Goal: Task Accomplishment & Management: Use online tool/utility

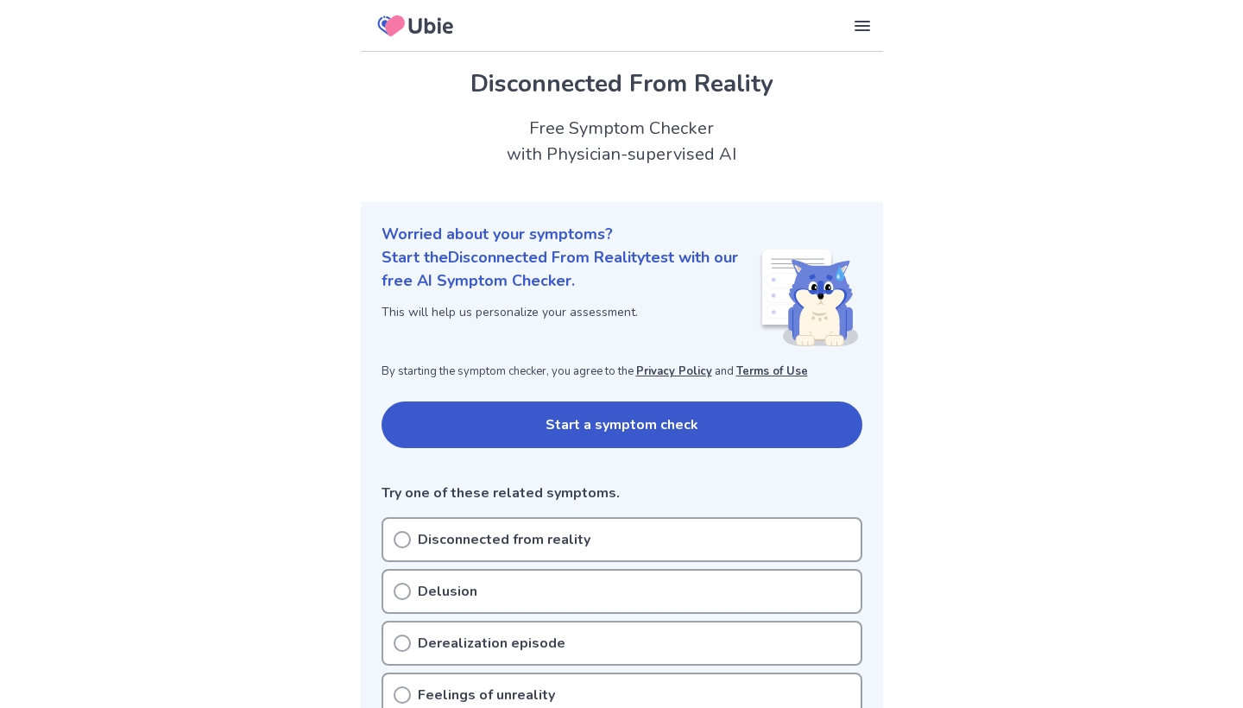
click at [555, 420] on button "Start a symptom check" at bounding box center [622, 424] width 481 height 47
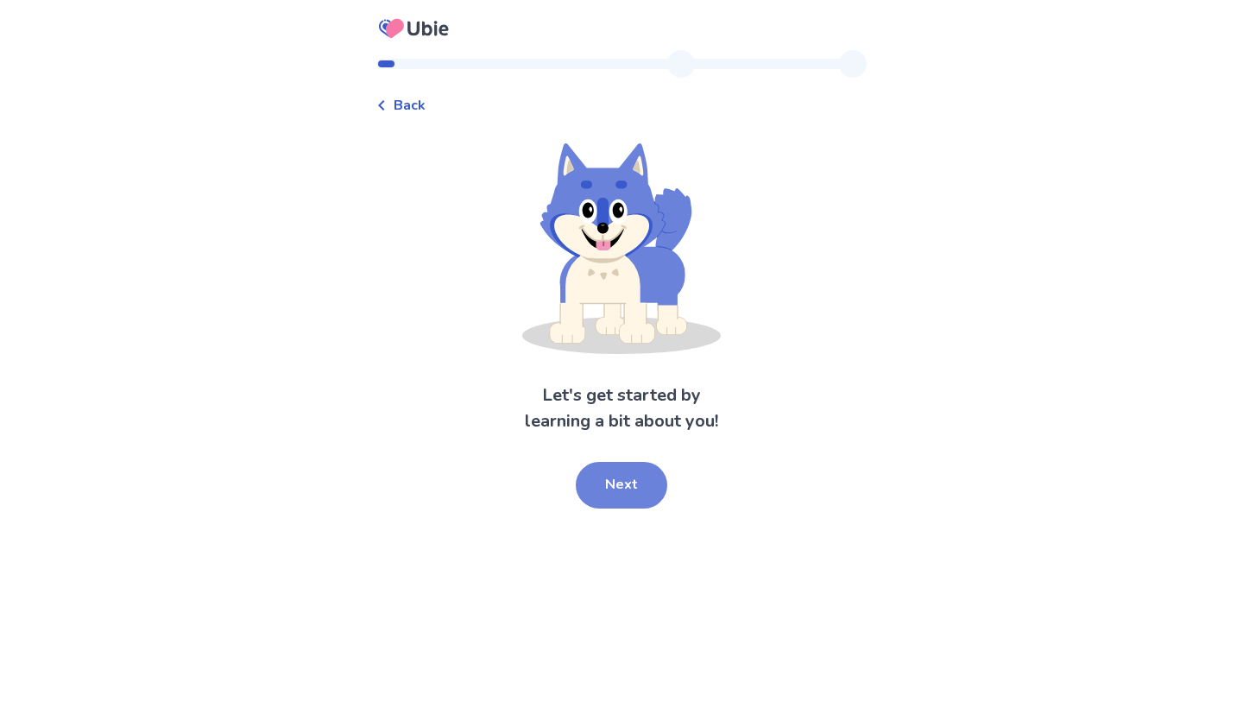
click at [636, 476] on button "Next" at bounding box center [622, 485] width 92 height 47
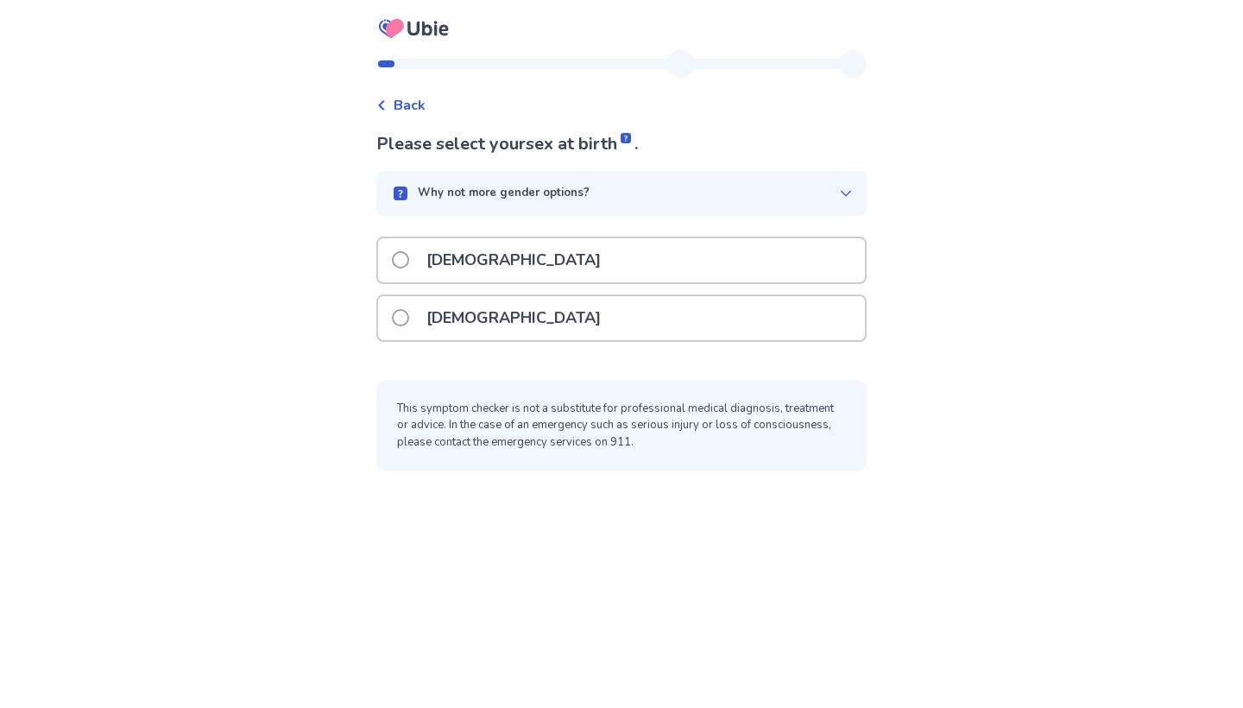
click at [468, 306] on p "[DEMOGRAPHIC_DATA]" at bounding box center [513, 318] width 195 height 44
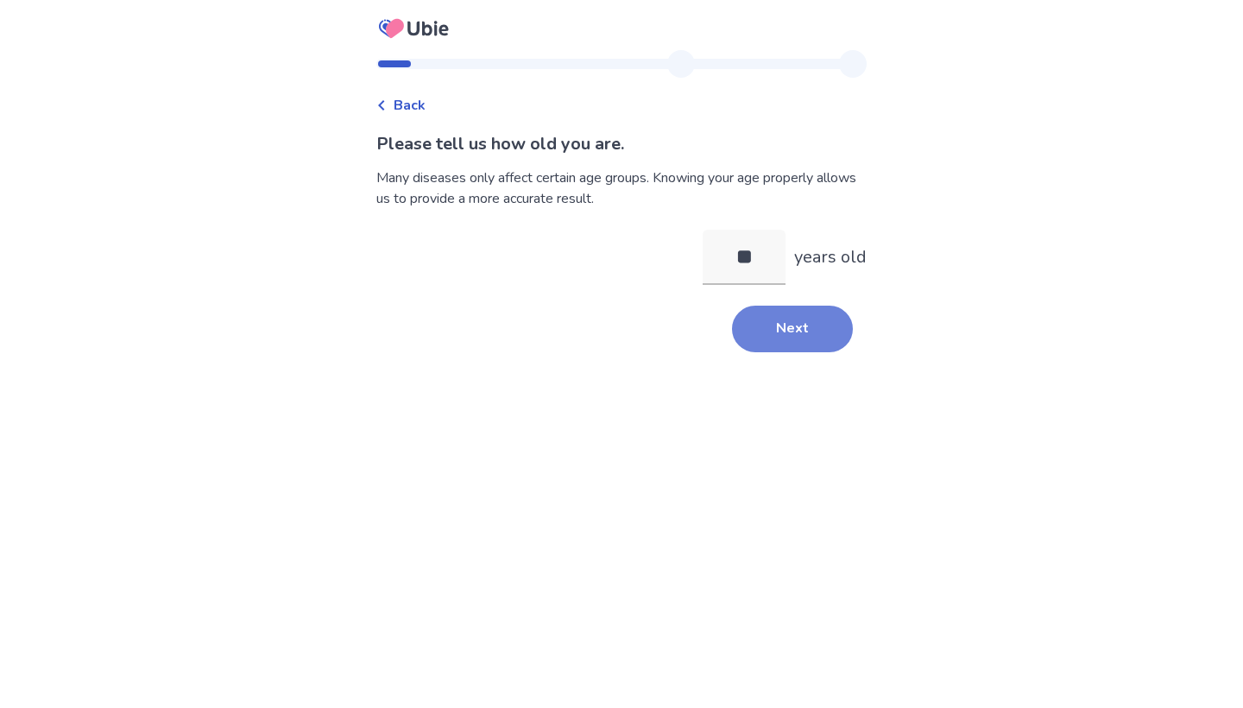
type input "**"
click at [790, 343] on button "Next" at bounding box center [792, 329] width 121 height 47
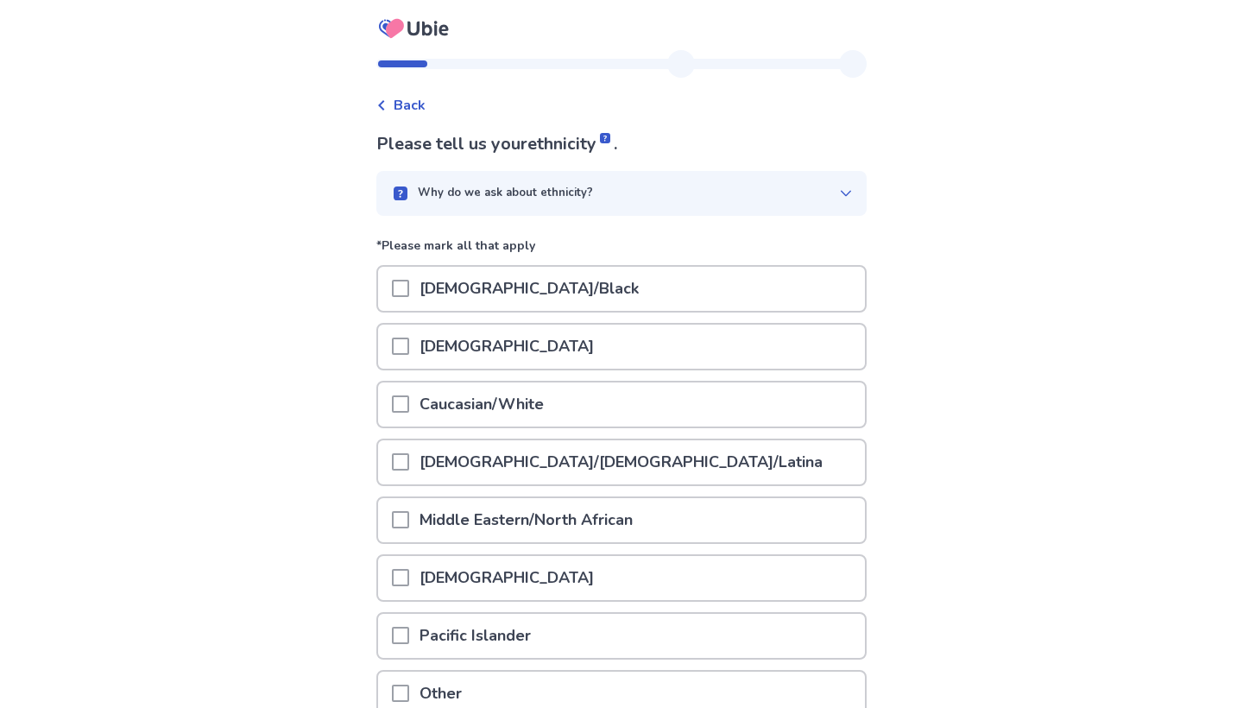
click at [409, 407] on span at bounding box center [400, 403] width 17 height 17
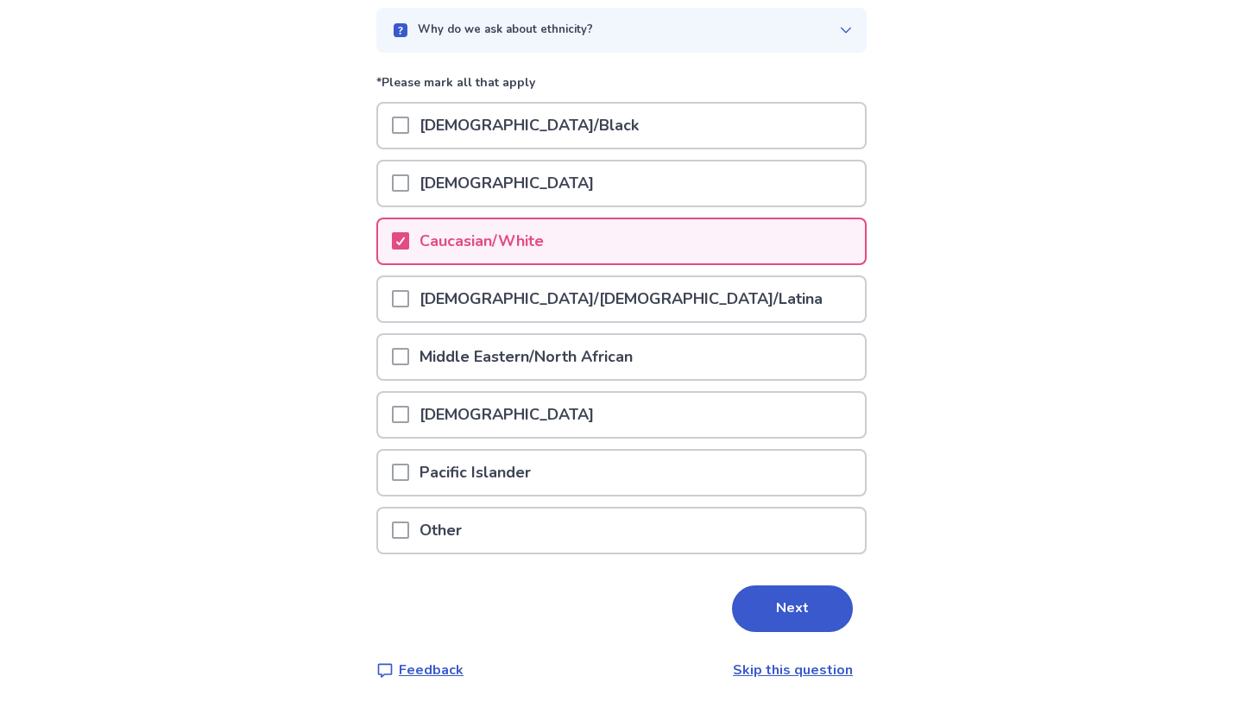
scroll to position [162, 0]
click at [754, 609] on button "Next" at bounding box center [792, 609] width 121 height 47
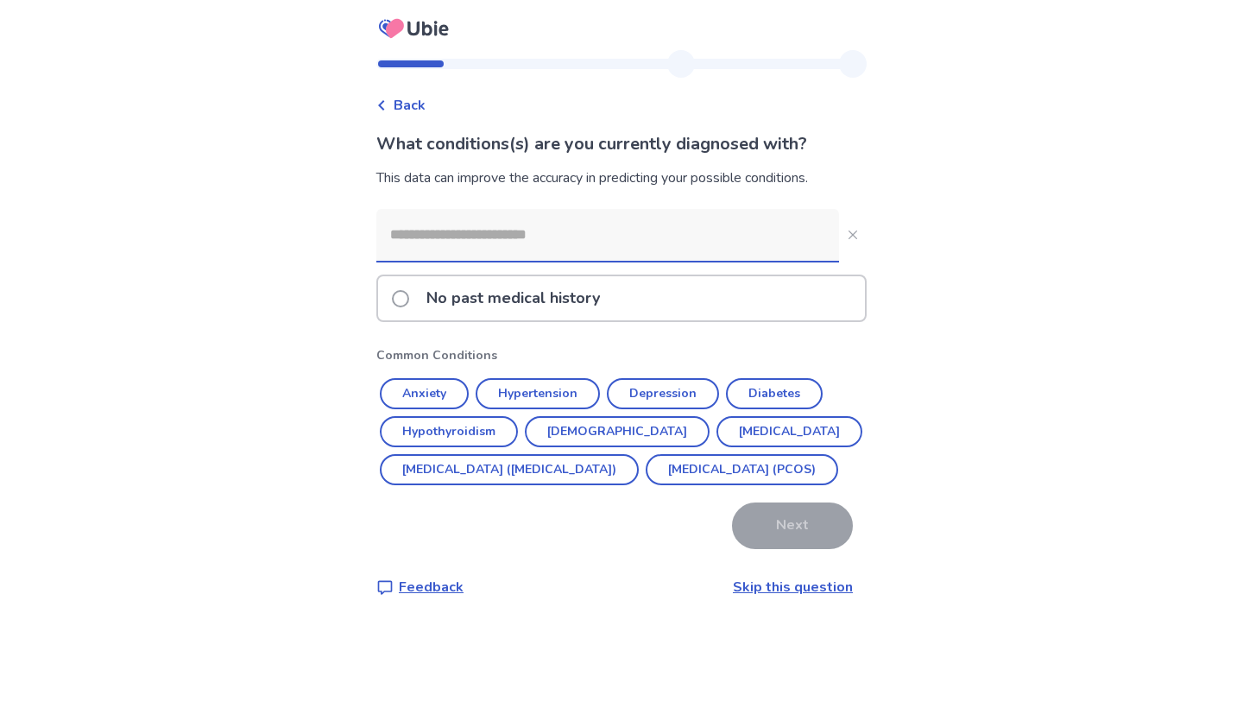
click at [408, 299] on span at bounding box center [400, 298] width 17 height 17
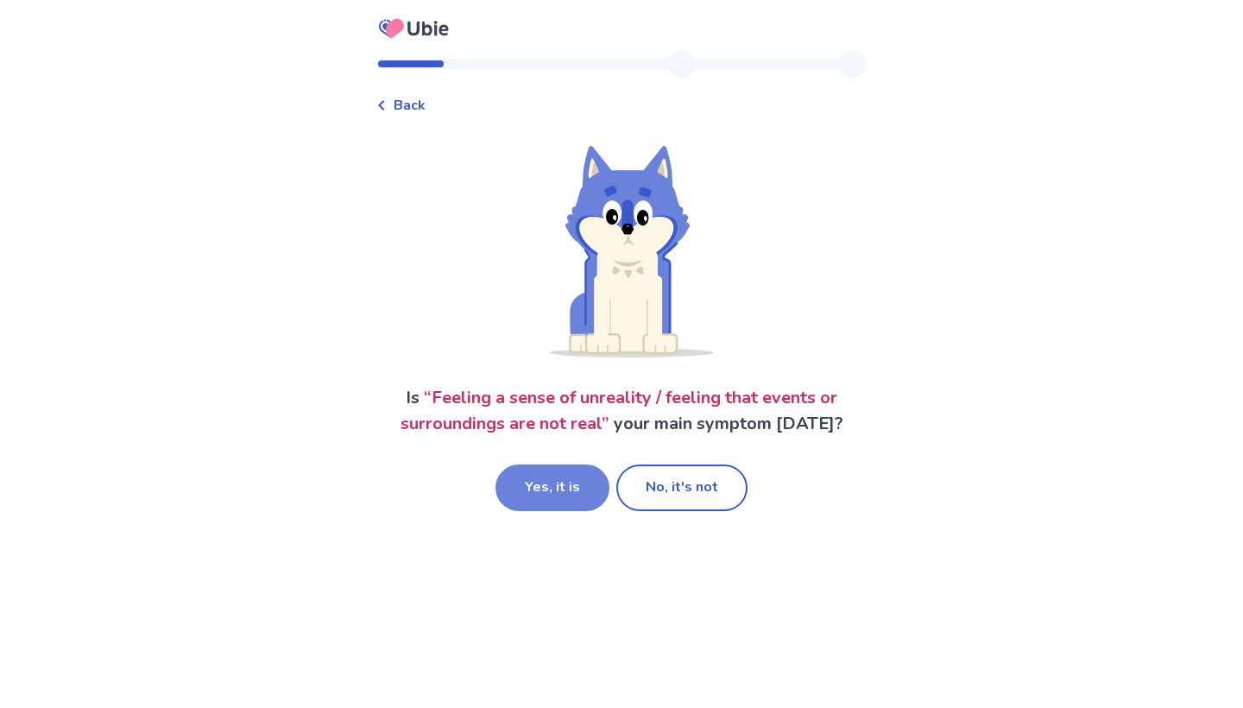
click at [565, 487] on button "Yes, it is" at bounding box center [553, 487] width 114 height 47
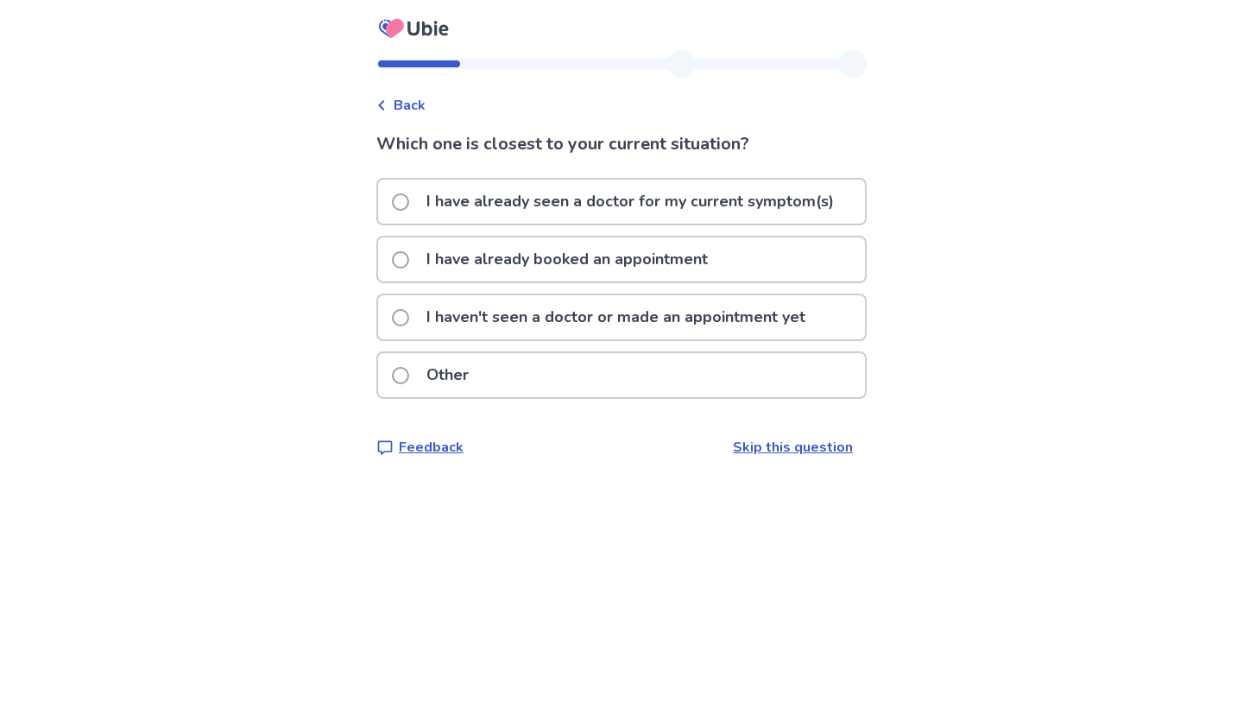
click at [464, 212] on p "I have already seen a doctor for my current symptom(s)" at bounding box center [630, 202] width 428 height 44
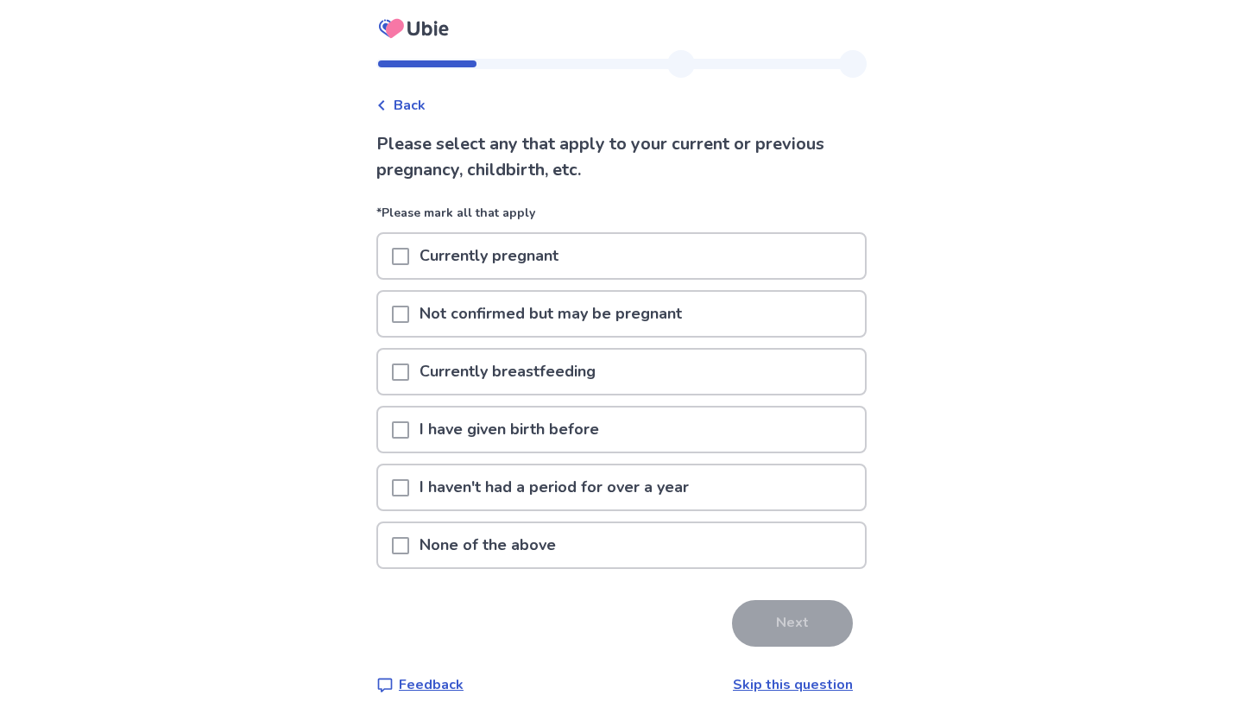
click at [397, 555] on div "None of the above" at bounding box center [621, 545] width 487 height 44
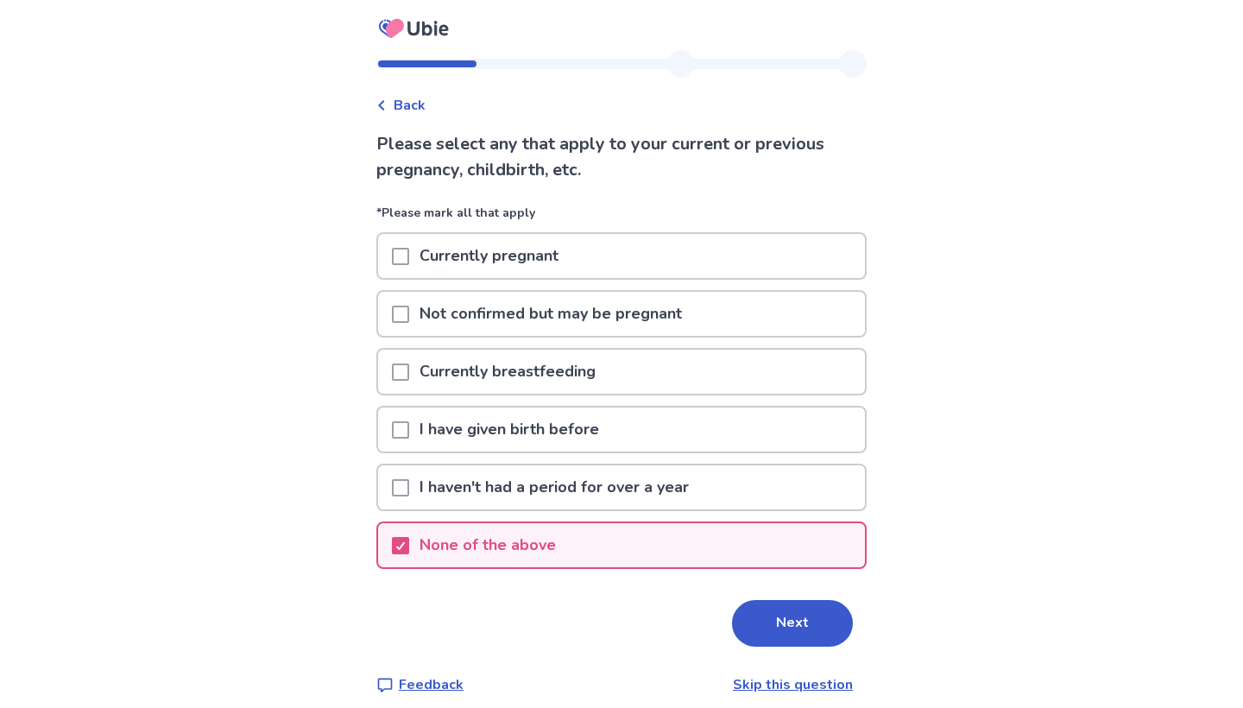
click at [570, 421] on p "I have given birth before" at bounding box center [509, 429] width 200 height 44
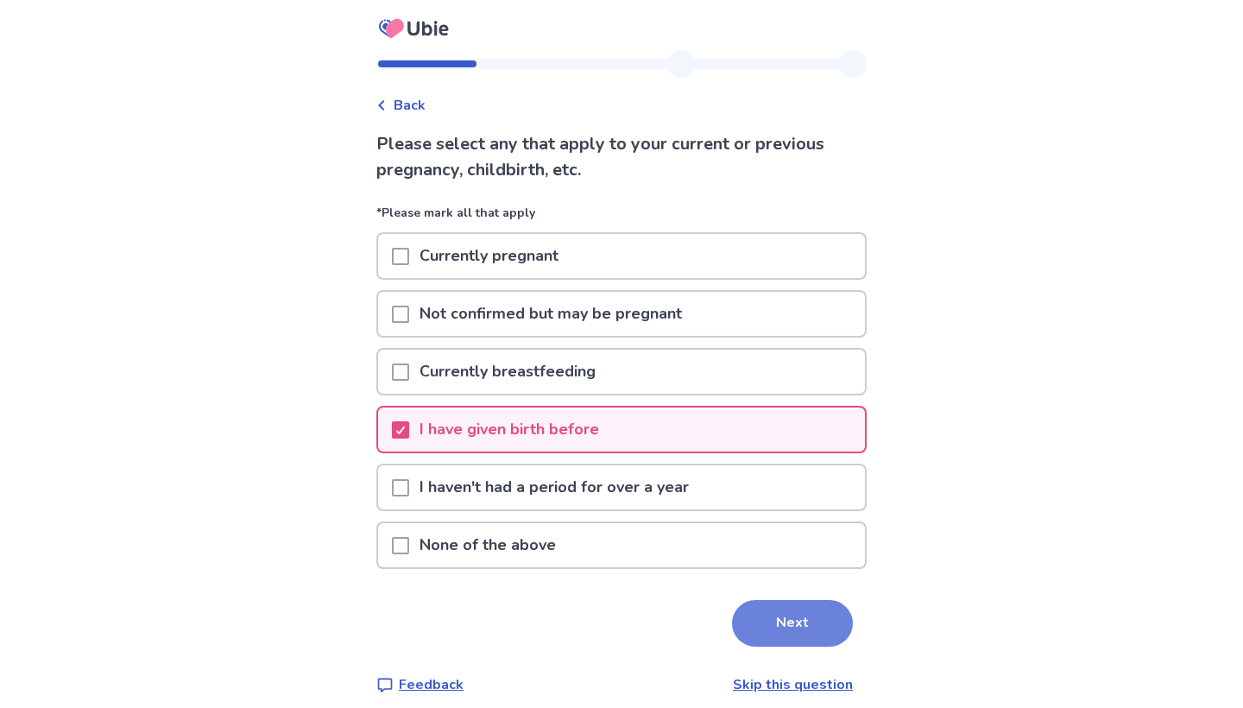
click at [777, 625] on button "Next" at bounding box center [792, 623] width 121 height 47
click at [461, 536] on p "None of the above" at bounding box center [487, 545] width 157 height 44
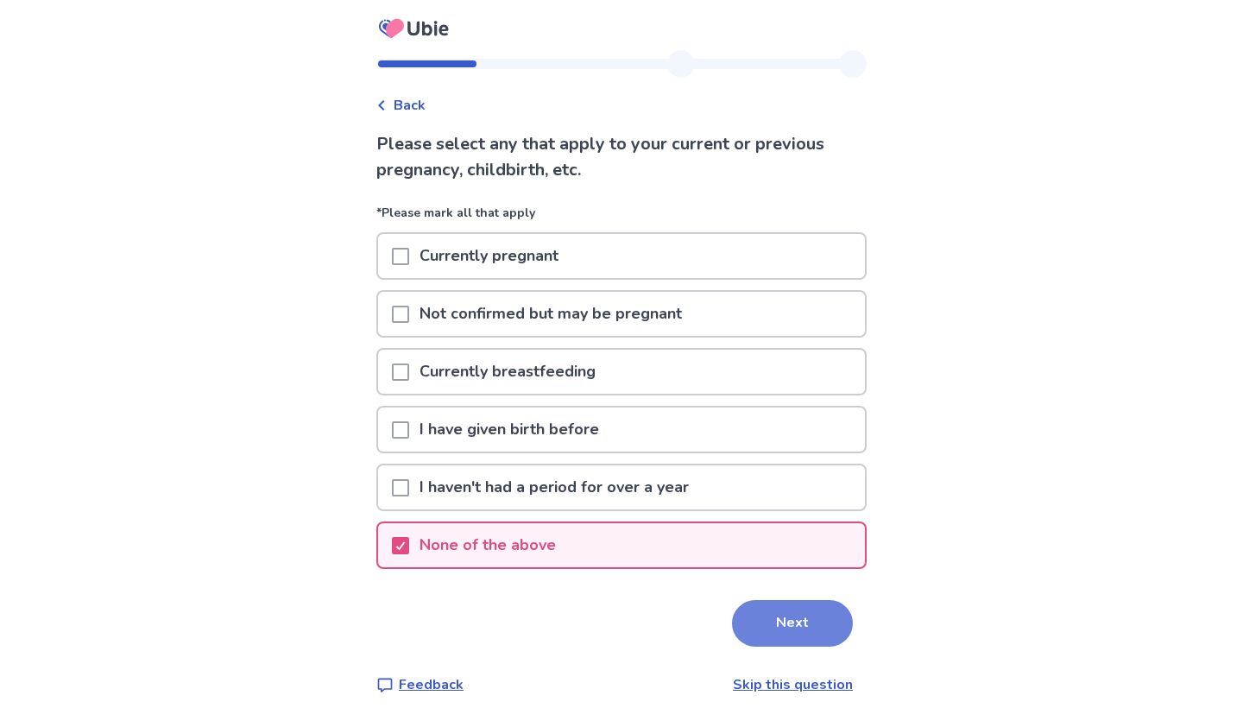
click at [787, 619] on button "Next" at bounding box center [792, 623] width 121 height 47
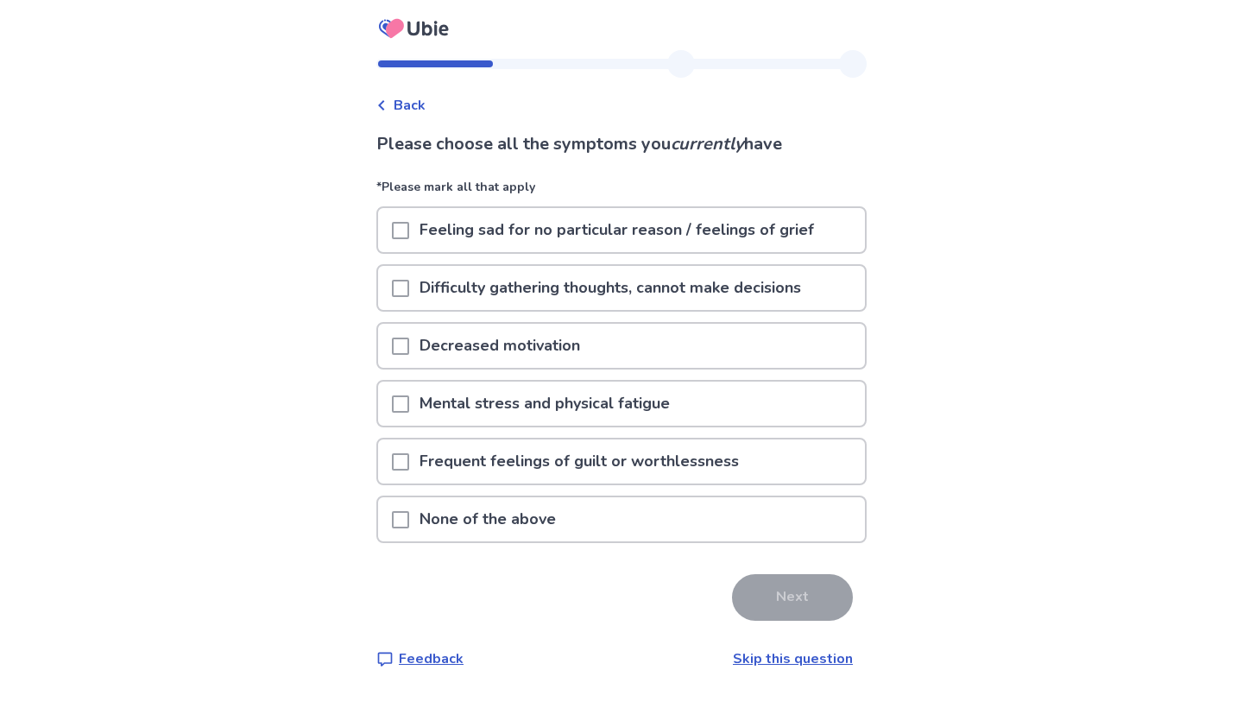
click at [420, 210] on p "Feeling sad for no particular reason / feelings of grief" at bounding box center [616, 230] width 415 height 44
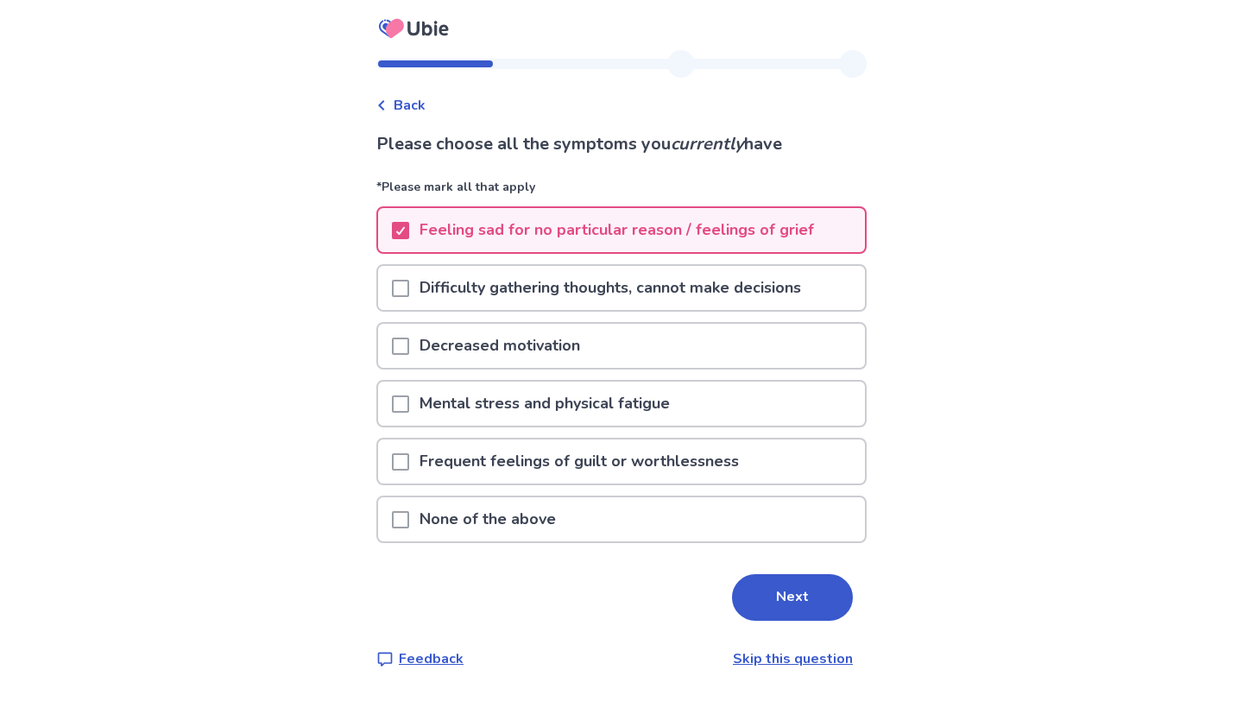
click at [391, 291] on div "Difficulty gathering thoughts, cannot make decisions" at bounding box center [621, 288] width 487 height 44
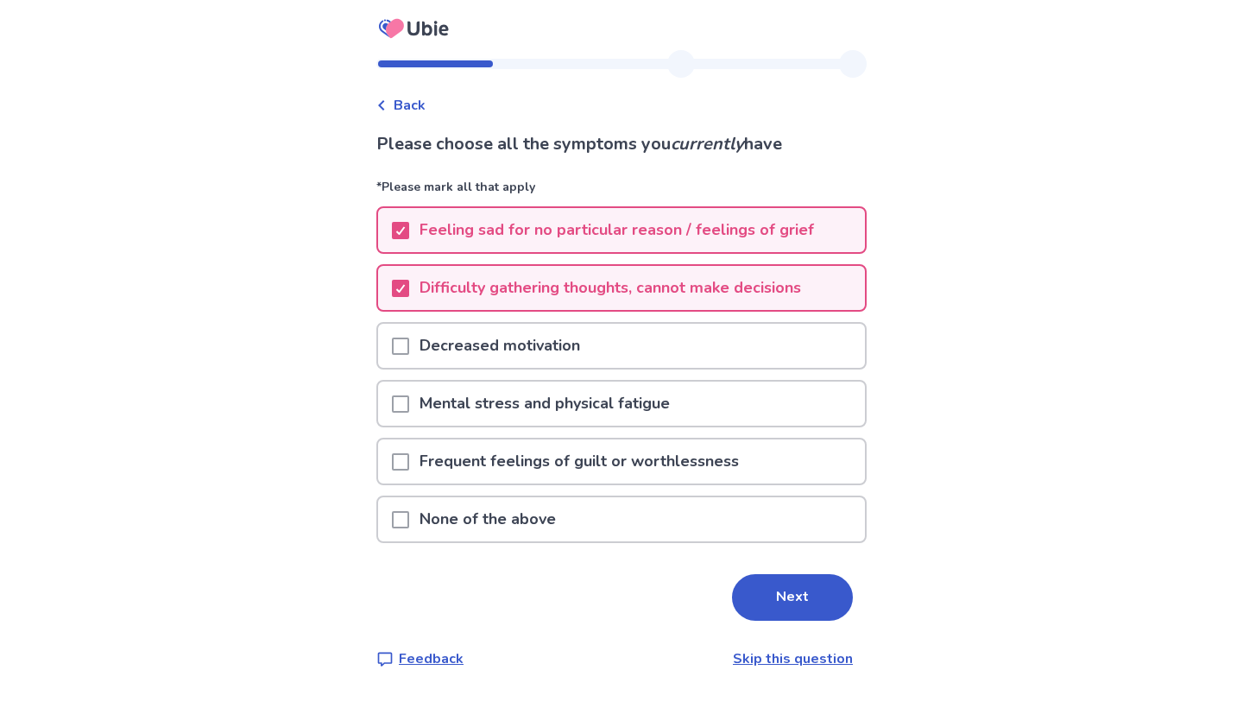
click at [394, 344] on div "Decreased motivation" at bounding box center [621, 346] width 487 height 44
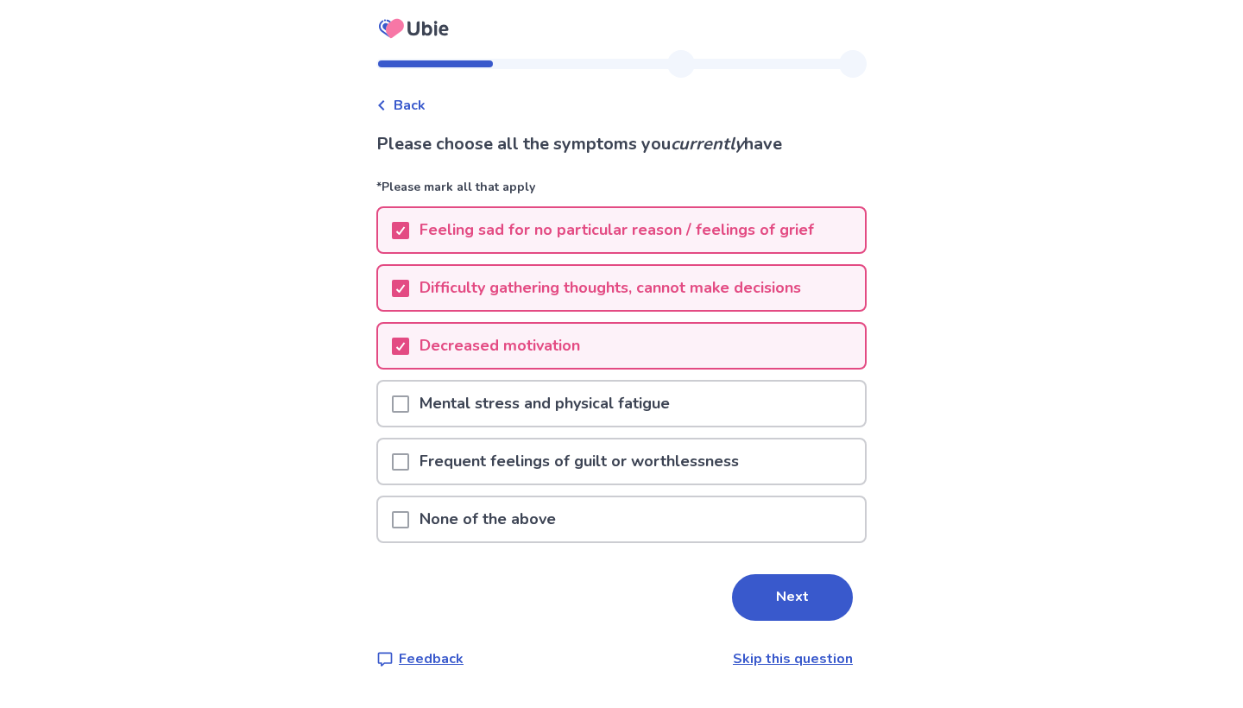
click at [397, 406] on div "Mental stress and physical fatigue" at bounding box center [621, 404] width 487 height 44
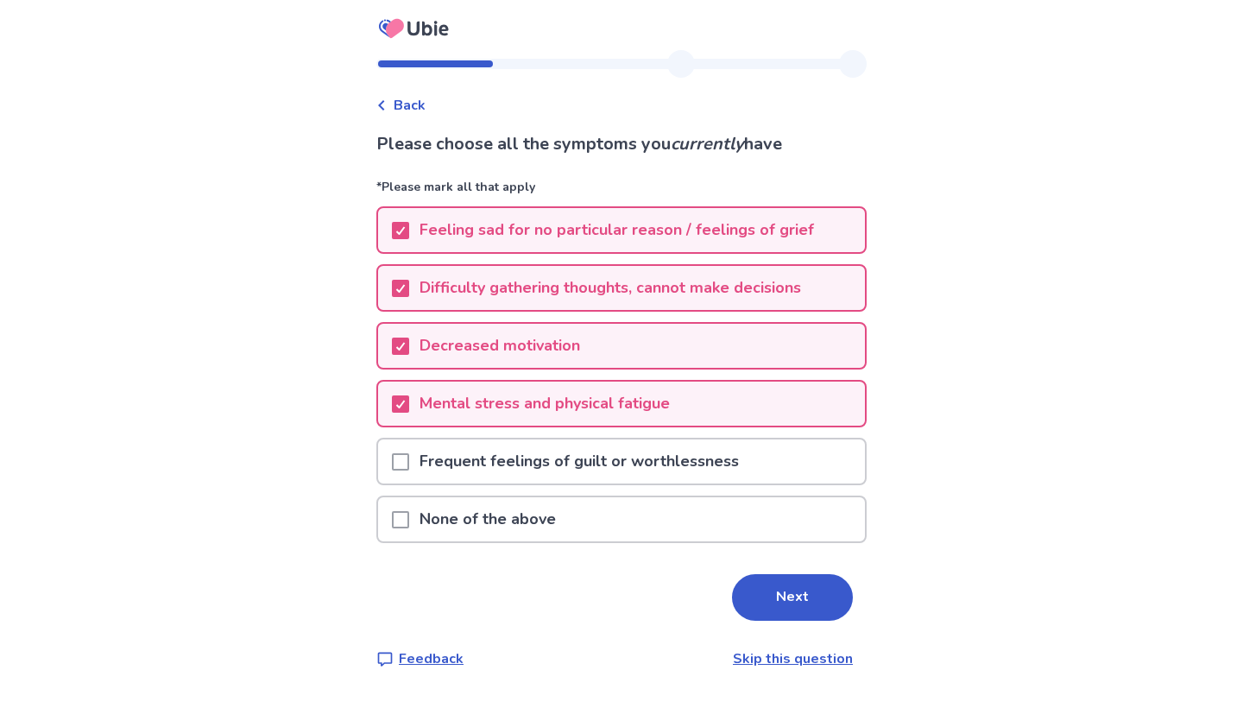
click at [401, 447] on div "Frequent feelings of guilt or worthlessness" at bounding box center [621, 461] width 487 height 44
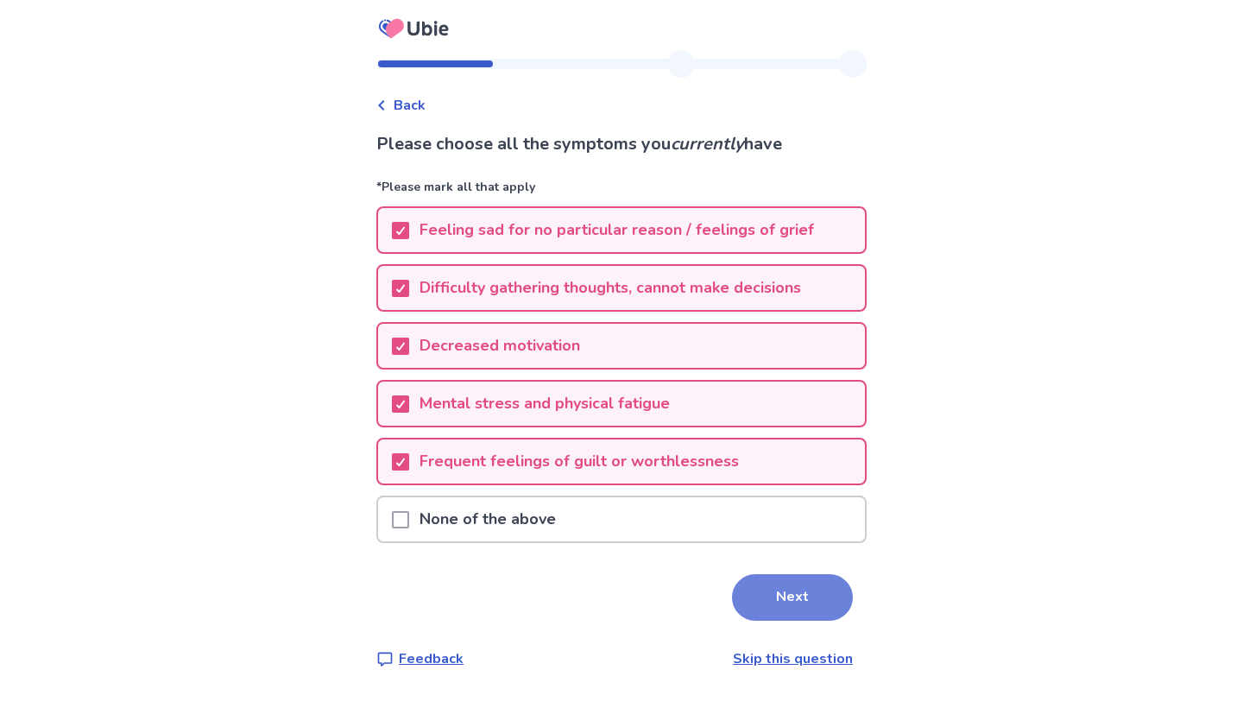
click at [818, 614] on button "Next" at bounding box center [792, 597] width 121 height 47
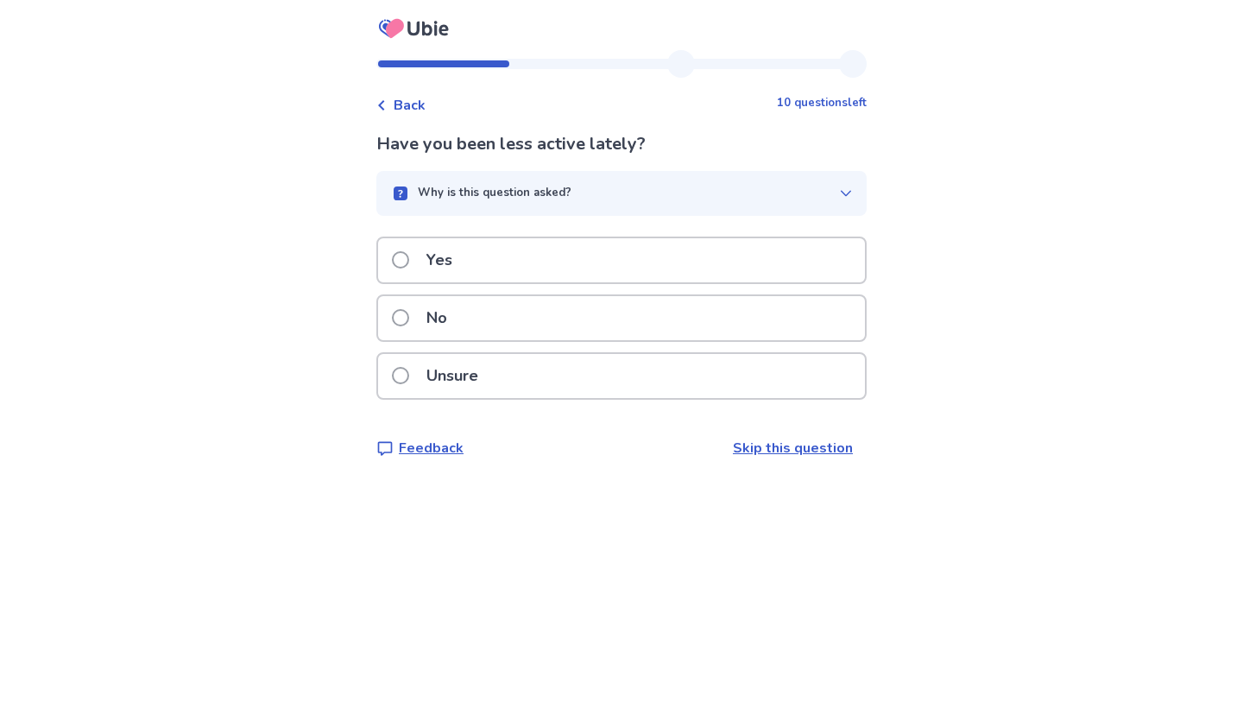
click at [434, 318] on p "No" at bounding box center [436, 318] width 41 height 44
click at [542, 378] on div "Unsure" at bounding box center [621, 376] width 487 height 44
click at [512, 262] on div "Yes" at bounding box center [621, 260] width 487 height 44
click at [496, 340] on div "No" at bounding box center [621, 318] width 487 height 44
click at [505, 260] on div "Yes" at bounding box center [621, 260] width 487 height 44
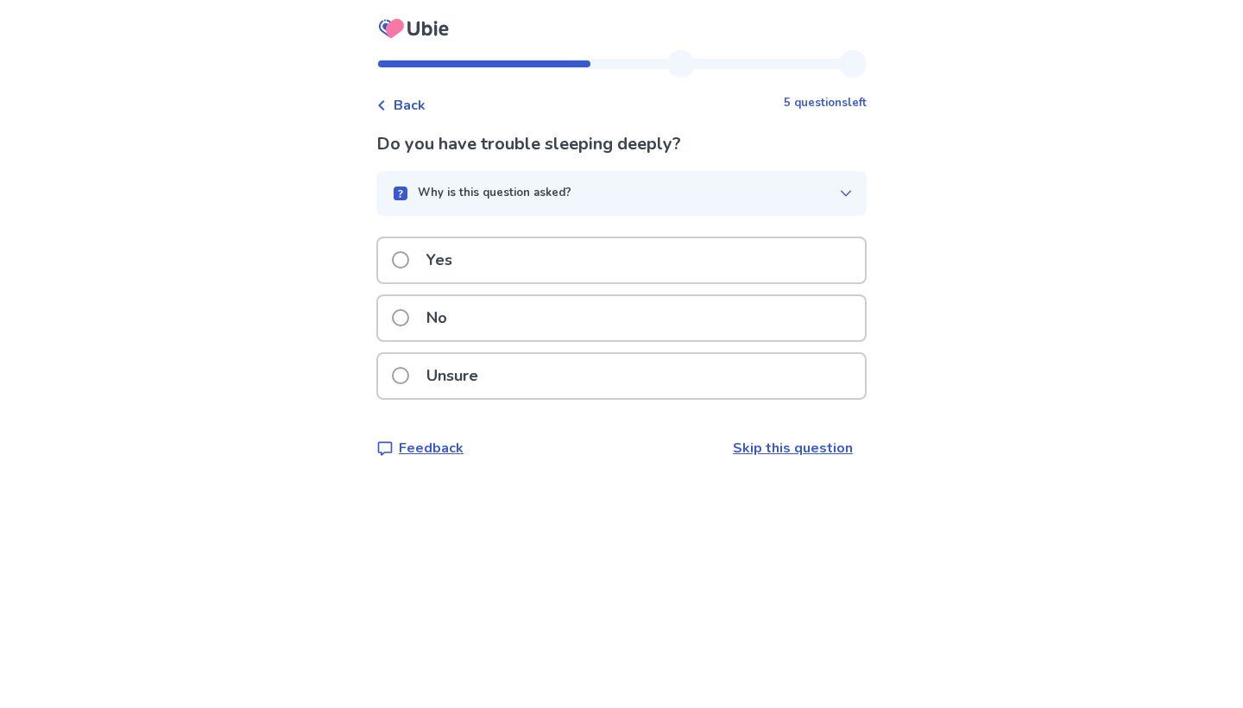
click at [505, 262] on div "Yes" at bounding box center [621, 260] width 487 height 44
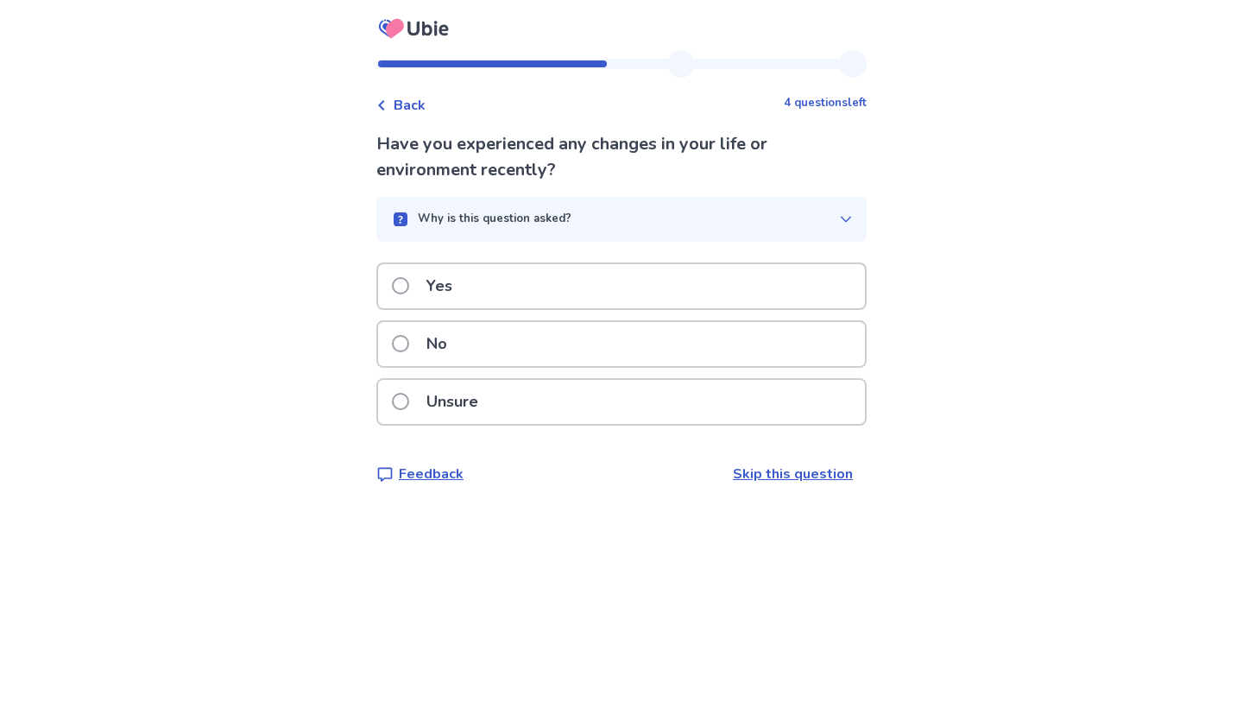
click at [495, 293] on div "Yes" at bounding box center [621, 286] width 487 height 44
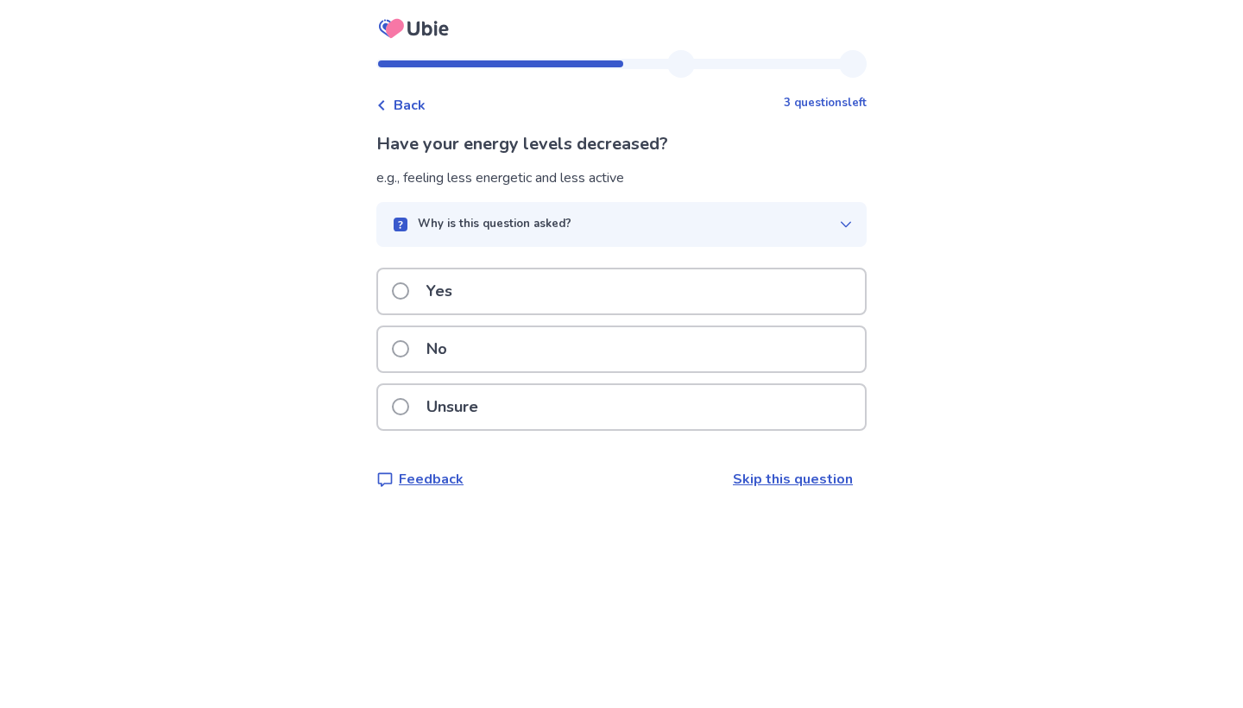
click at [495, 293] on div "Yes" at bounding box center [621, 291] width 487 height 44
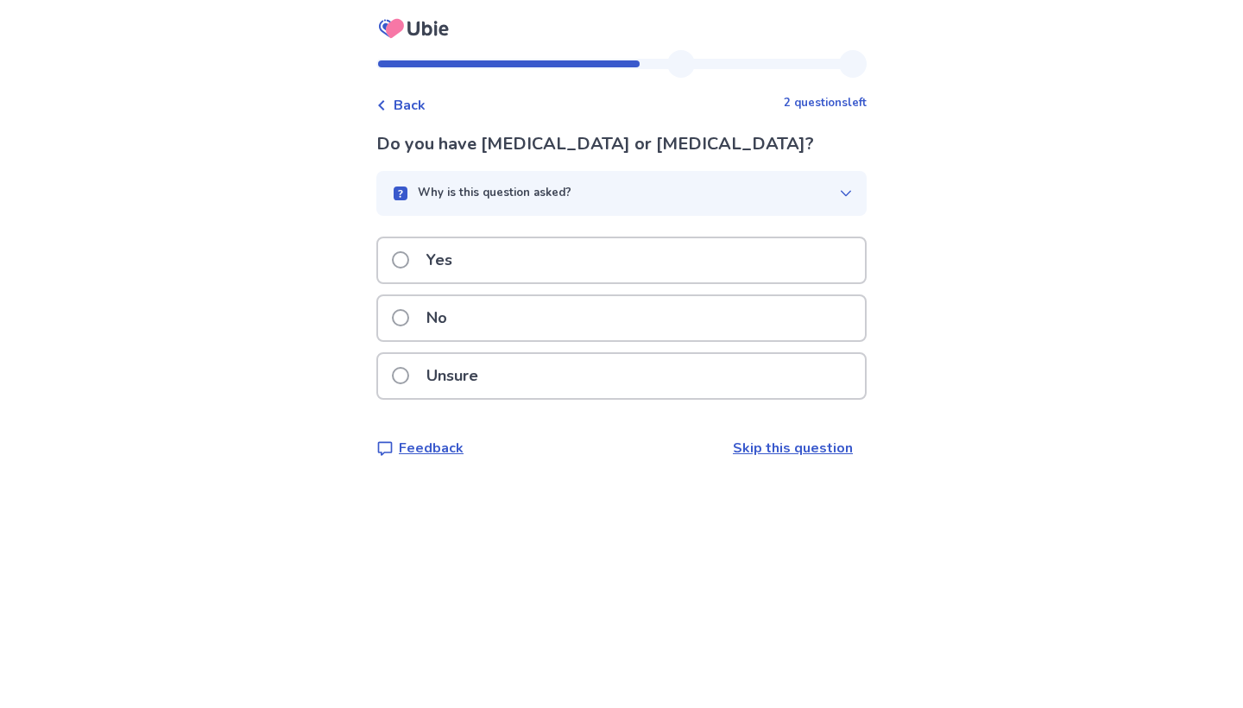
click at [495, 277] on div "Yes" at bounding box center [621, 260] width 487 height 44
click at [458, 264] on p "Yes" at bounding box center [439, 260] width 47 height 44
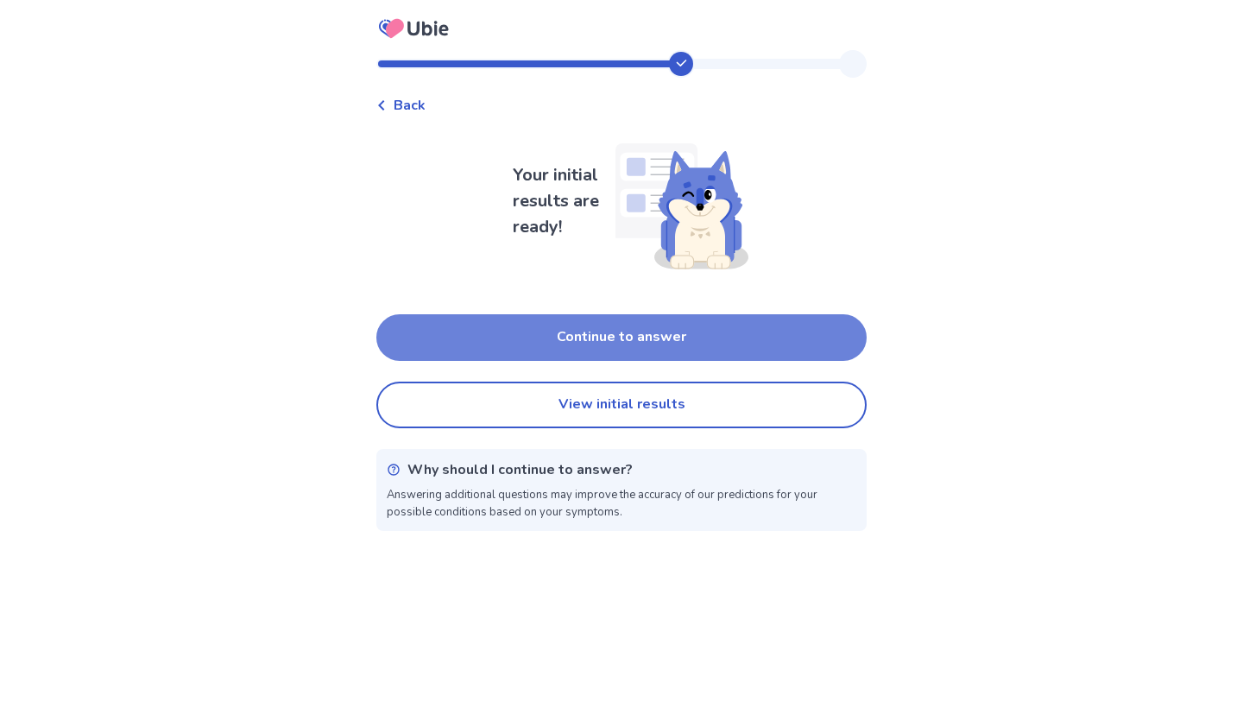
click at [470, 337] on button "Continue to answer" at bounding box center [621, 337] width 490 height 47
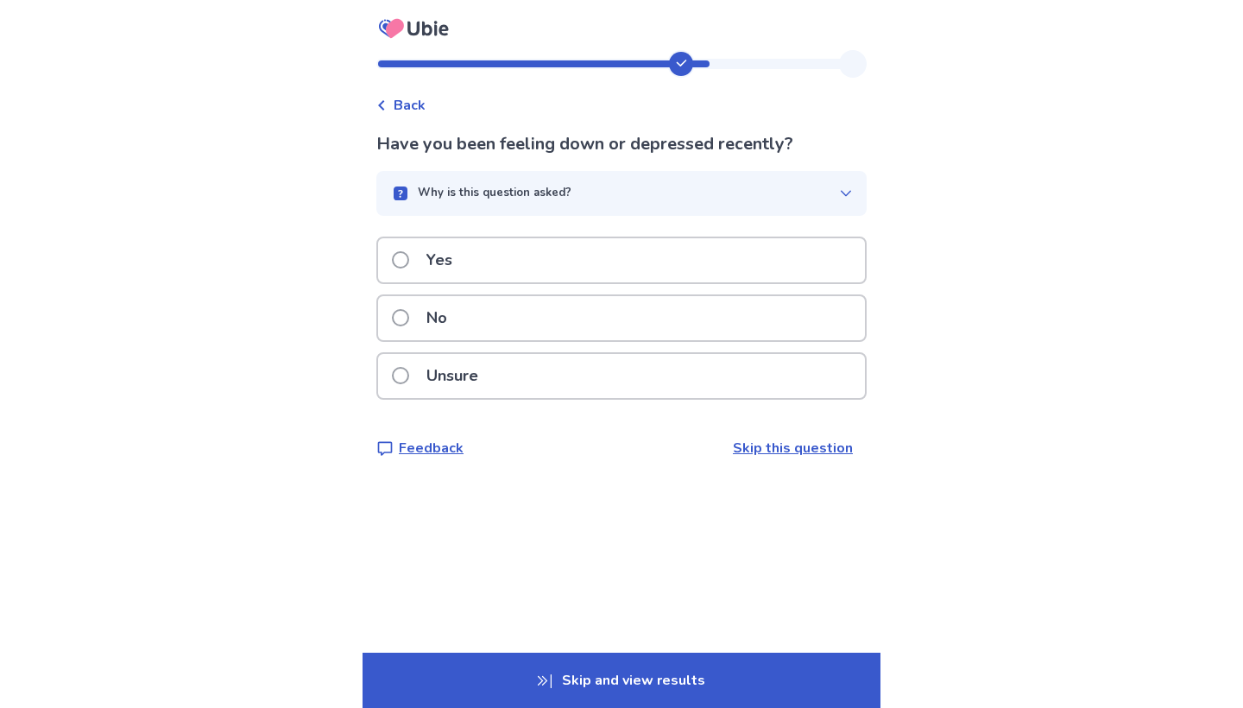
click at [429, 273] on p "Yes" at bounding box center [439, 260] width 47 height 44
click at [429, 320] on p "No" at bounding box center [436, 318] width 41 height 44
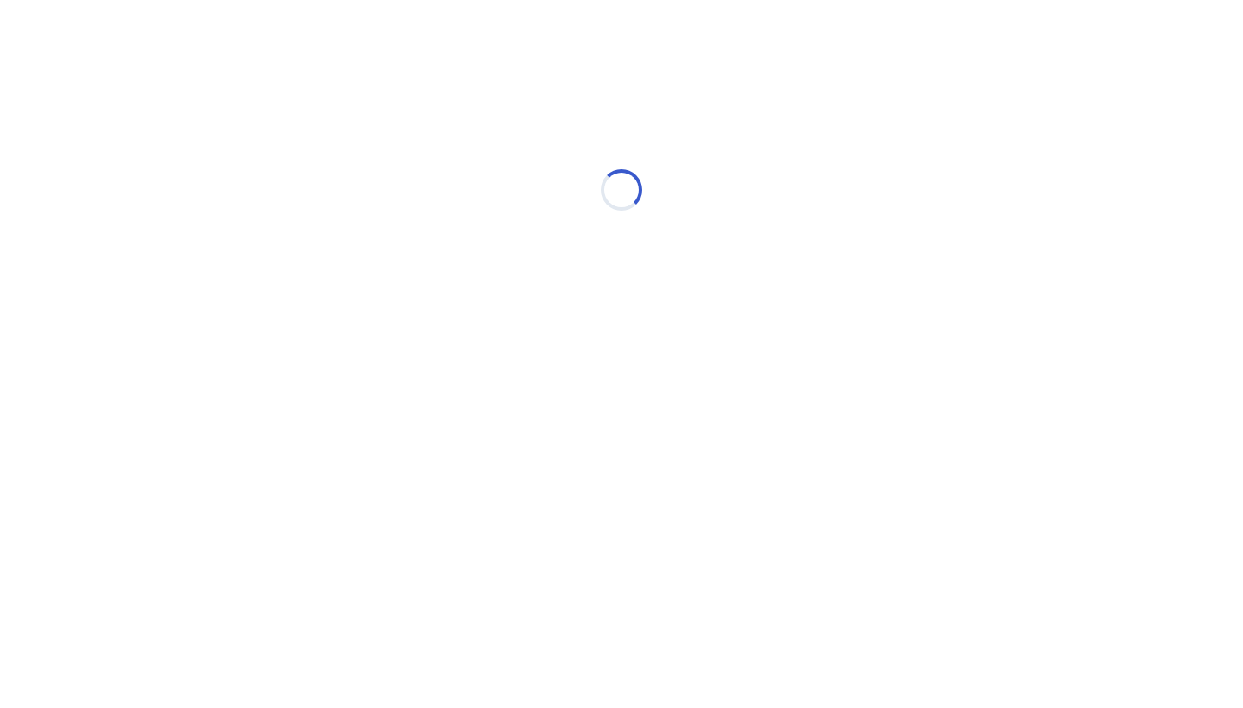
select select "*"
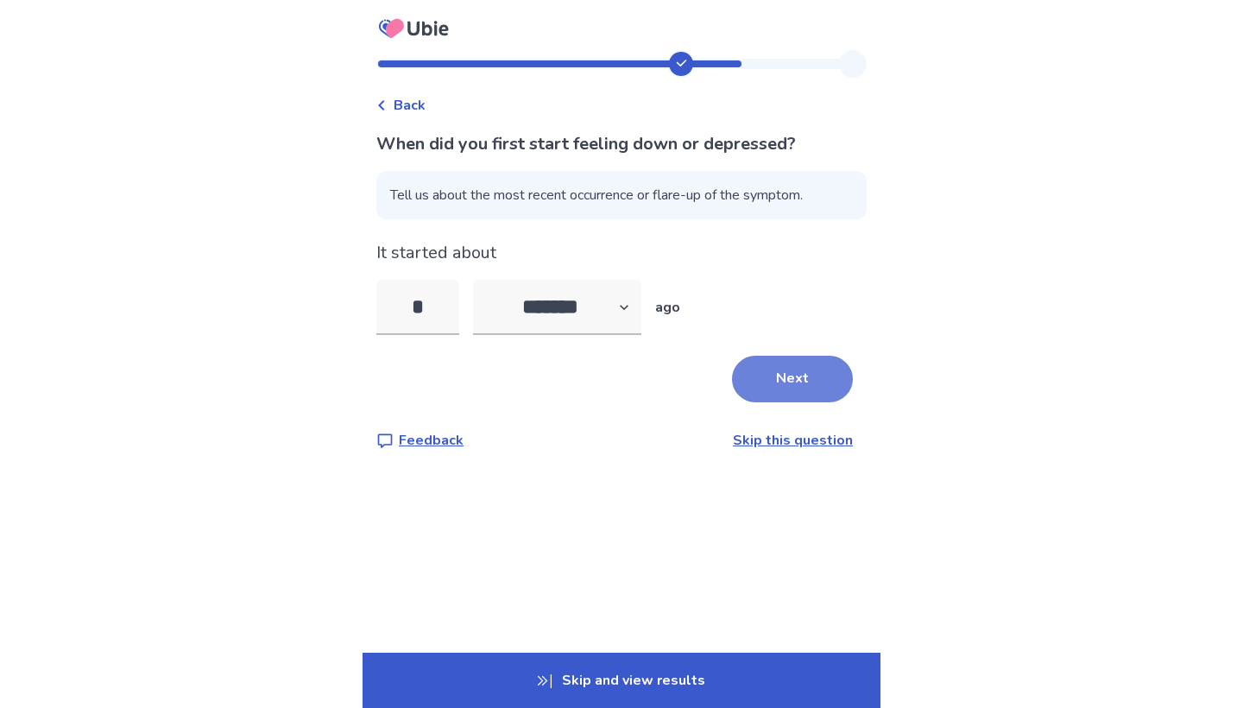
type input "*"
click at [764, 379] on button "Next" at bounding box center [792, 379] width 121 height 47
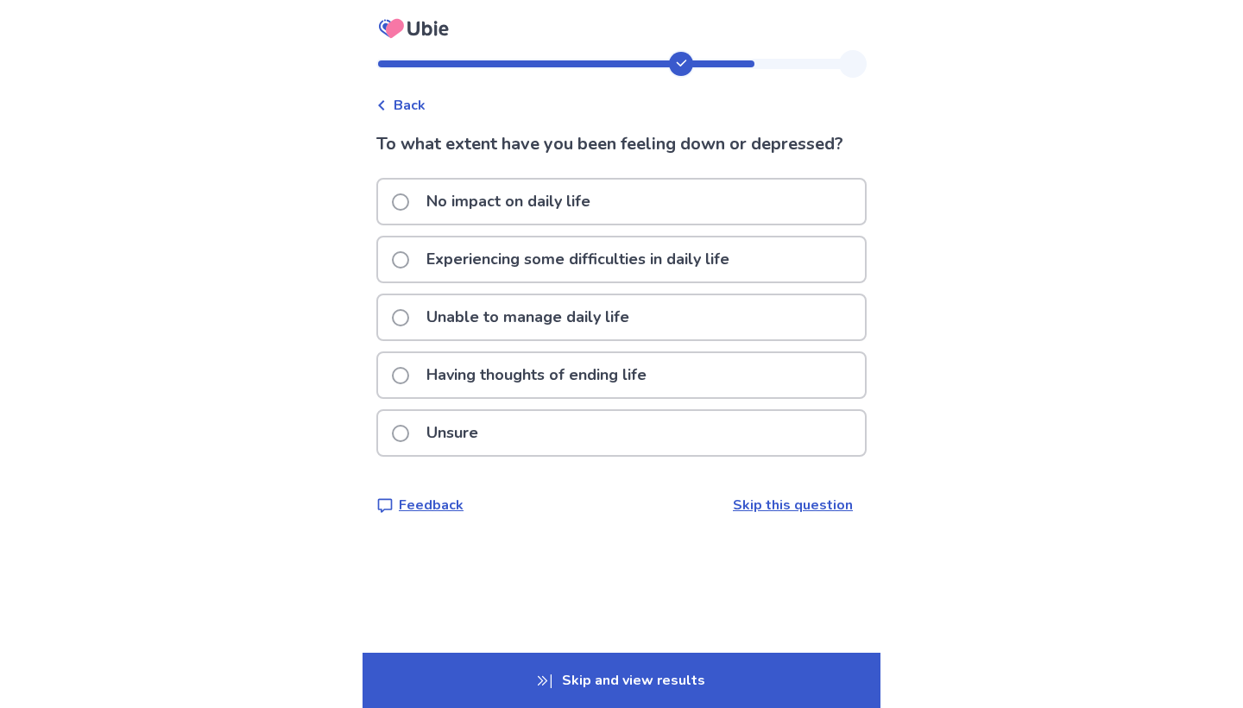
click at [523, 266] on p "Experiencing some difficulties in daily life" at bounding box center [578, 259] width 324 height 44
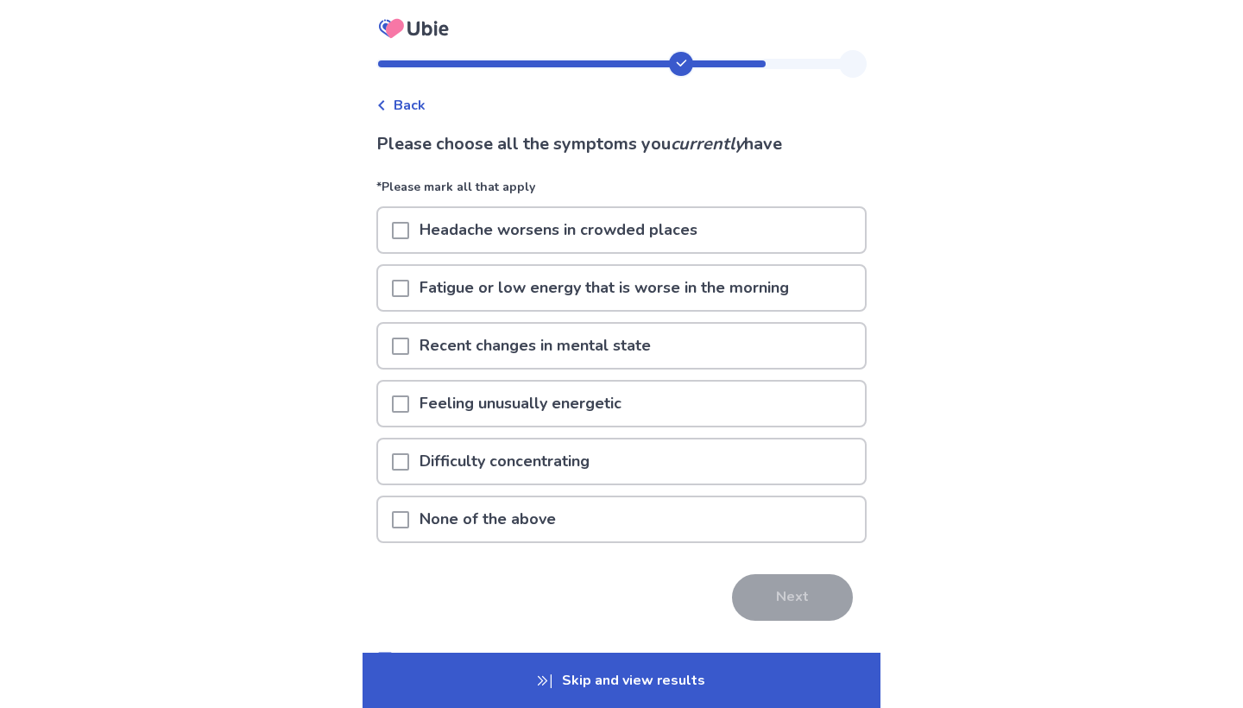
click at [409, 237] on span at bounding box center [400, 230] width 17 height 17
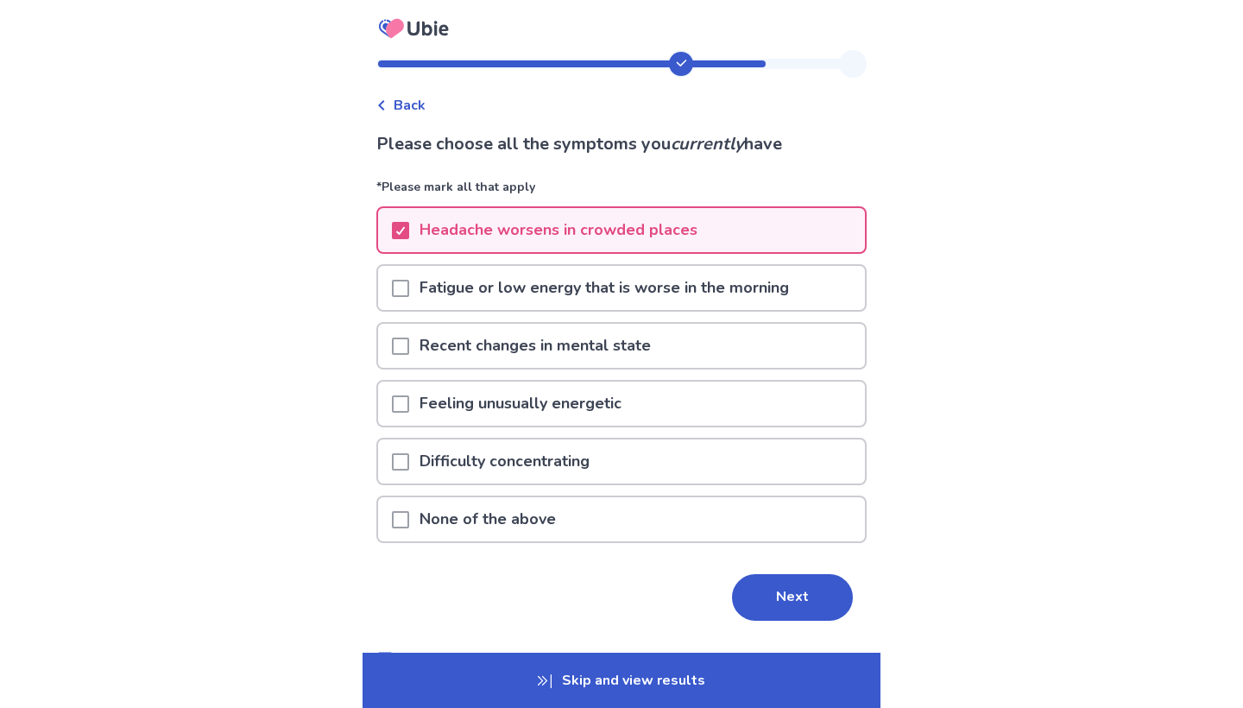
click at [407, 280] on span at bounding box center [400, 288] width 17 height 17
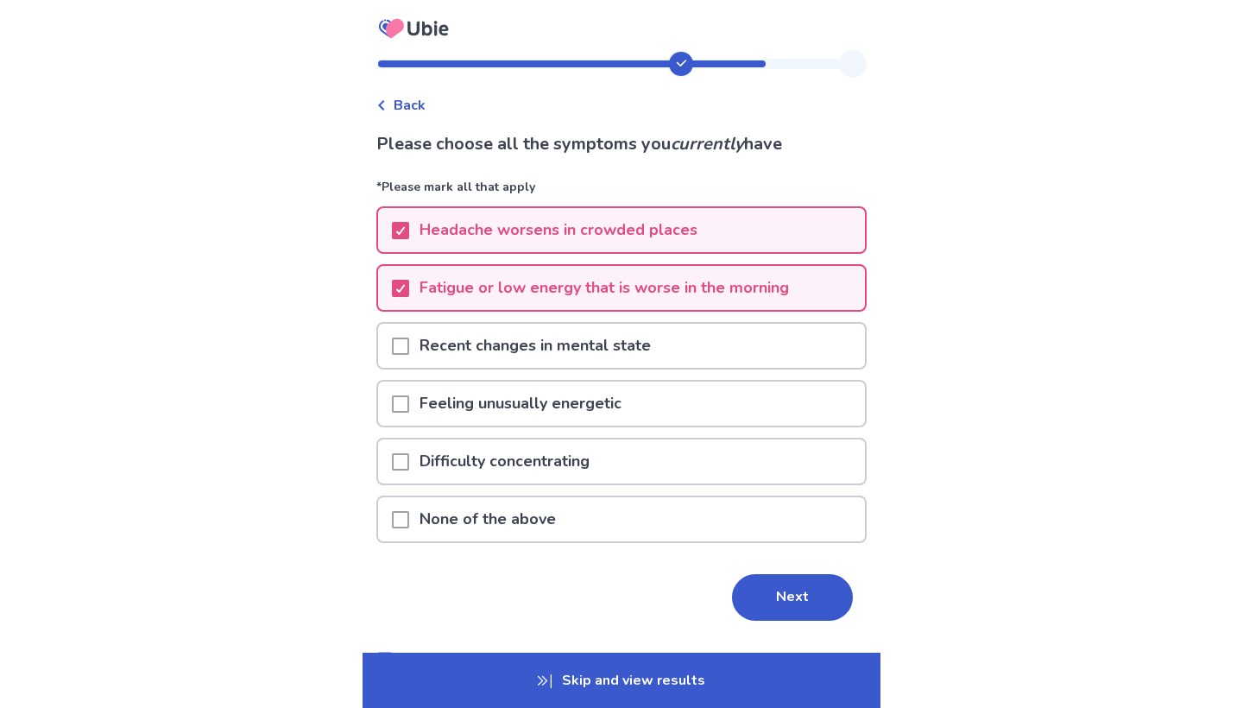
click at [403, 329] on div at bounding box center [400, 346] width 17 height 44
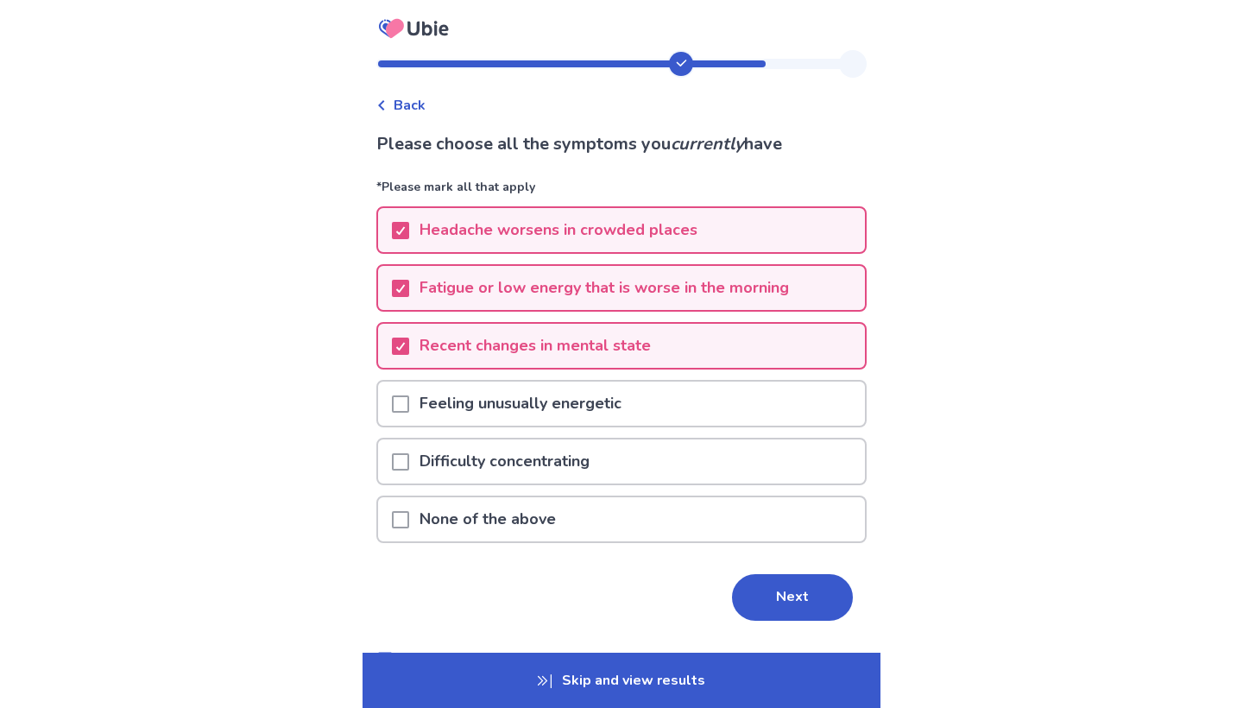
click at [402, 400] on span at bounding box center [400, 403] width 17 height 17
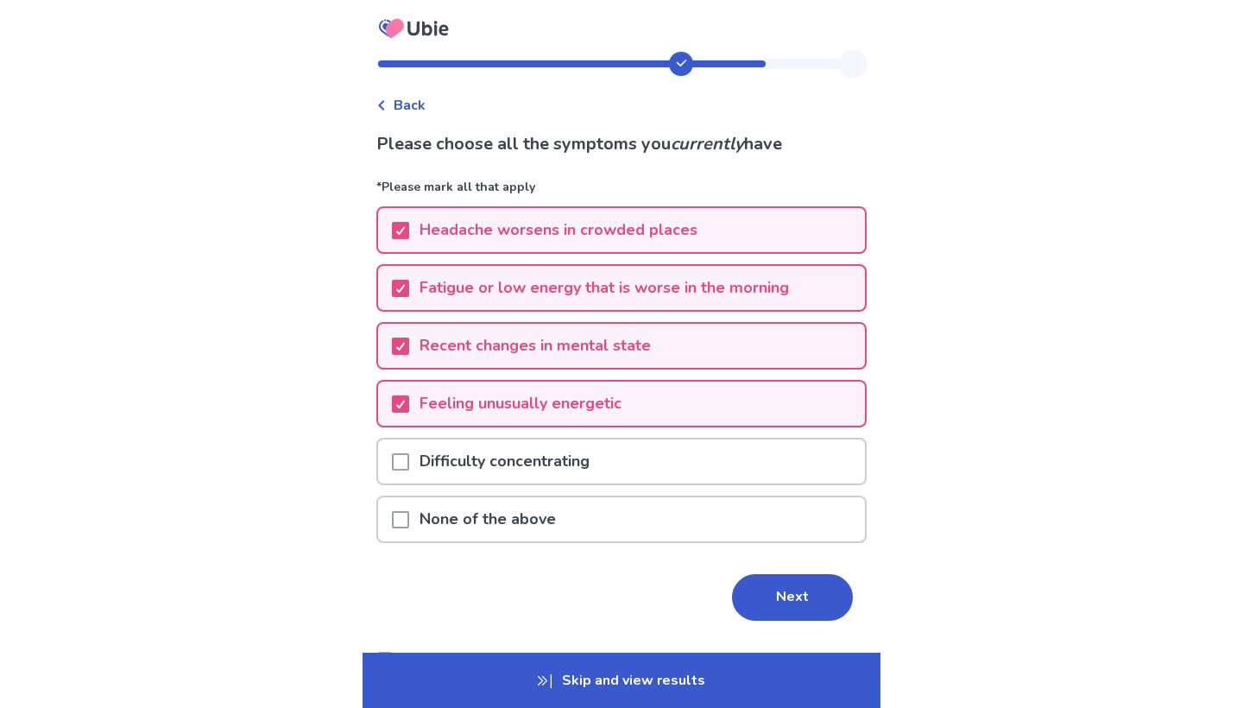
click at [403, 473] on div at bounding box center [400, 461] width 17 height 44
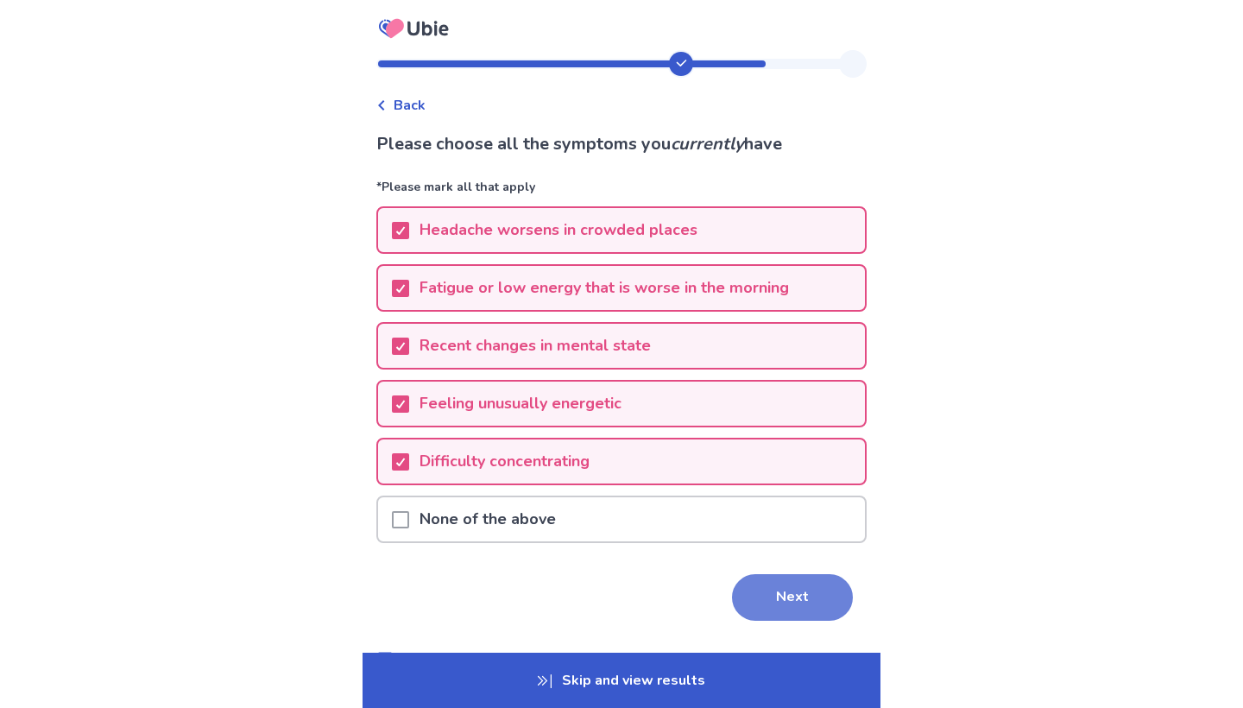
click at [805, 585] on button "Next" at bounding box center [792, 597] width 121 height 47
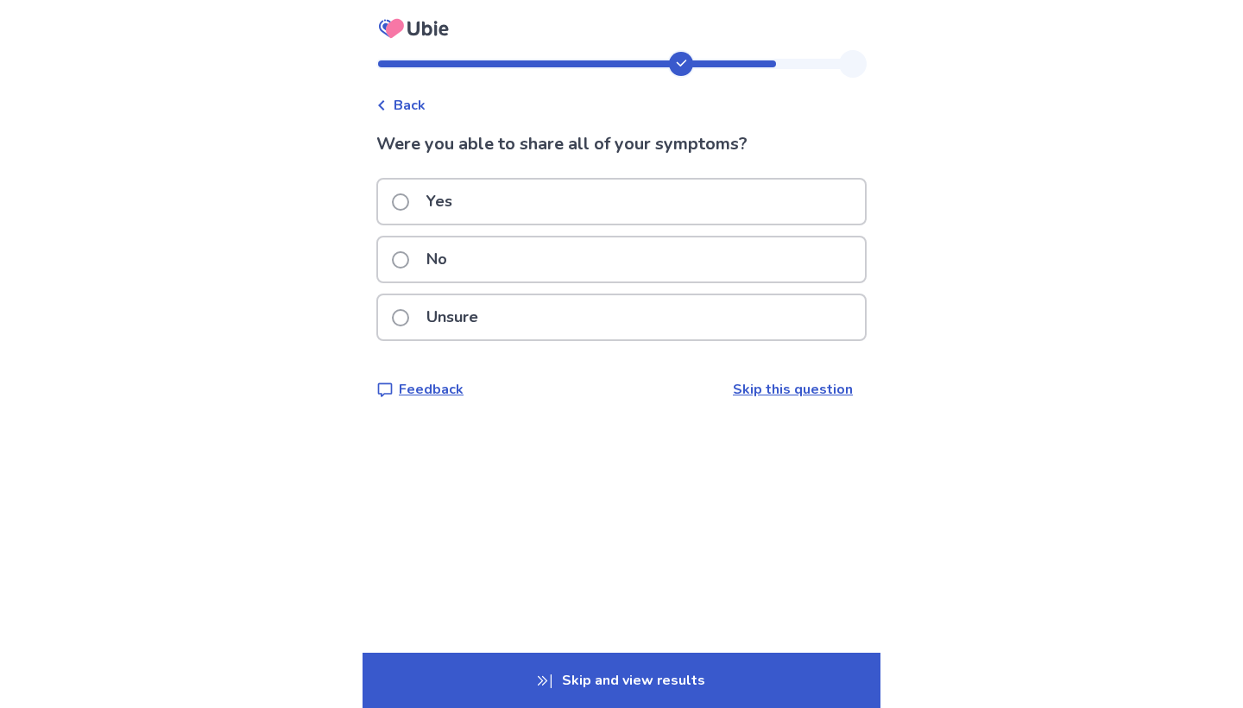
click at [412, 306] on label "Unsure" at bounding box center [440, 317] width 97 height 44
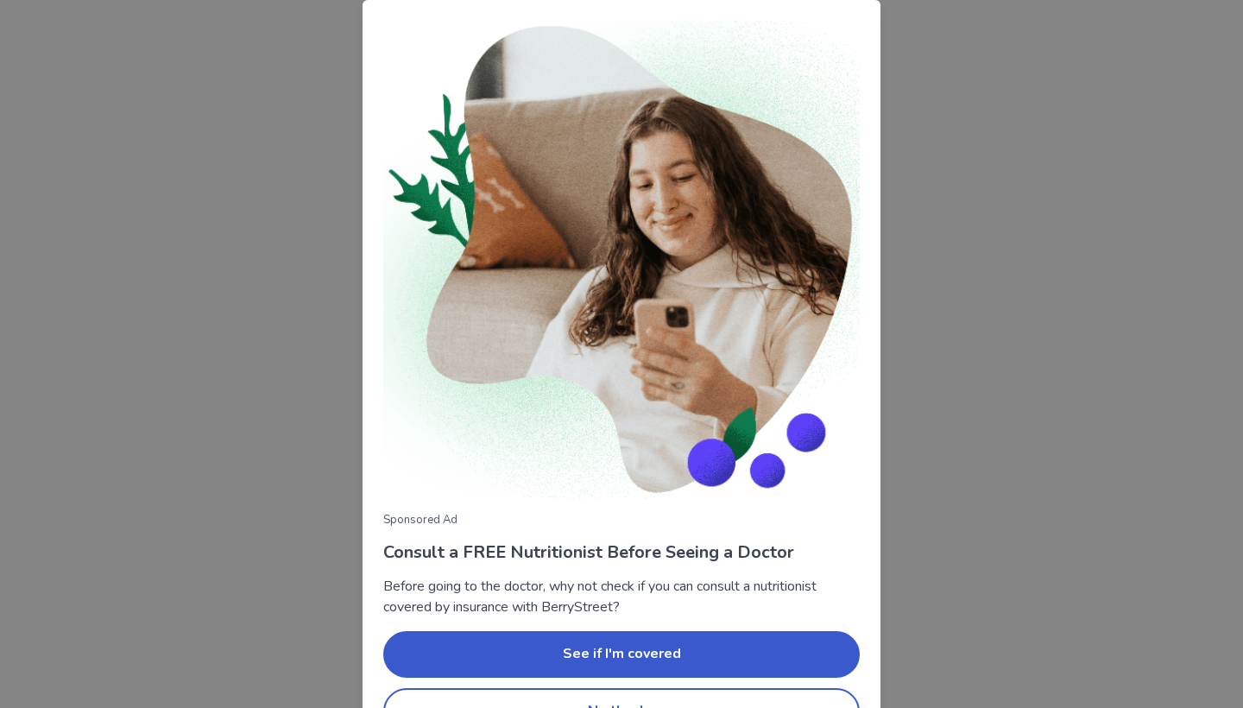
scroll to position [47, 0]
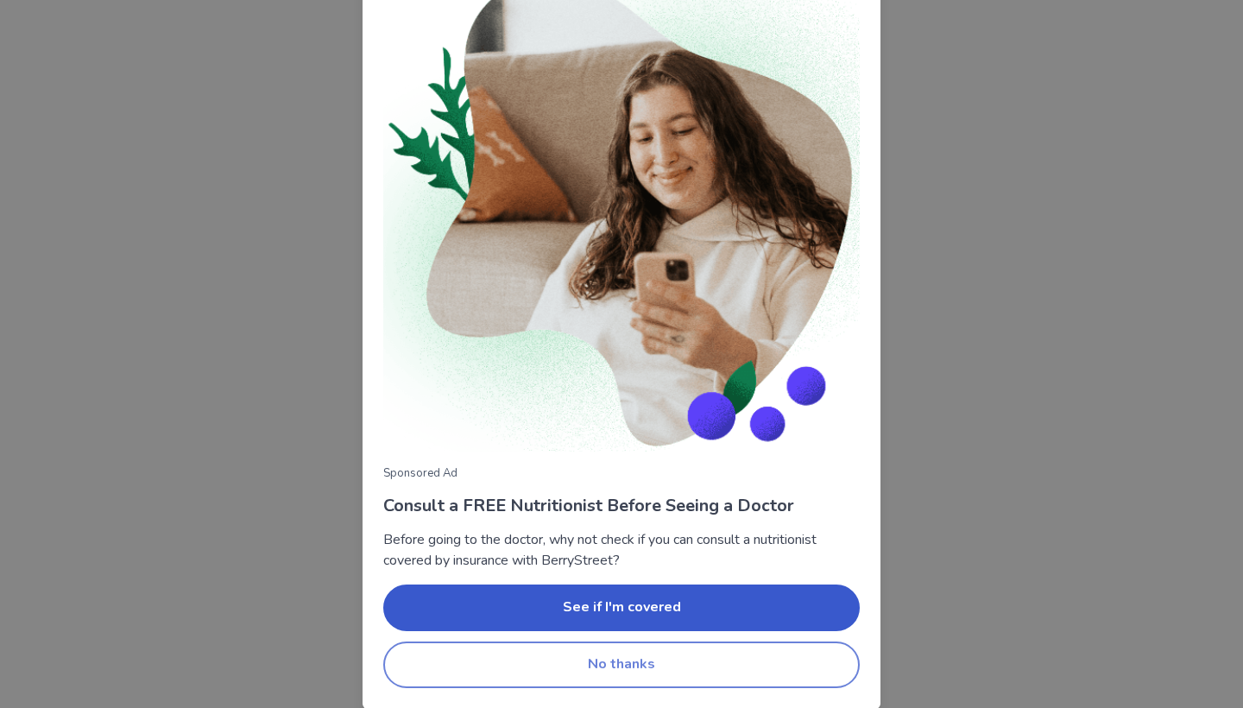
click at [631, 671] on button "No thanks" at bounding box center [621, 664] width 477 height 47
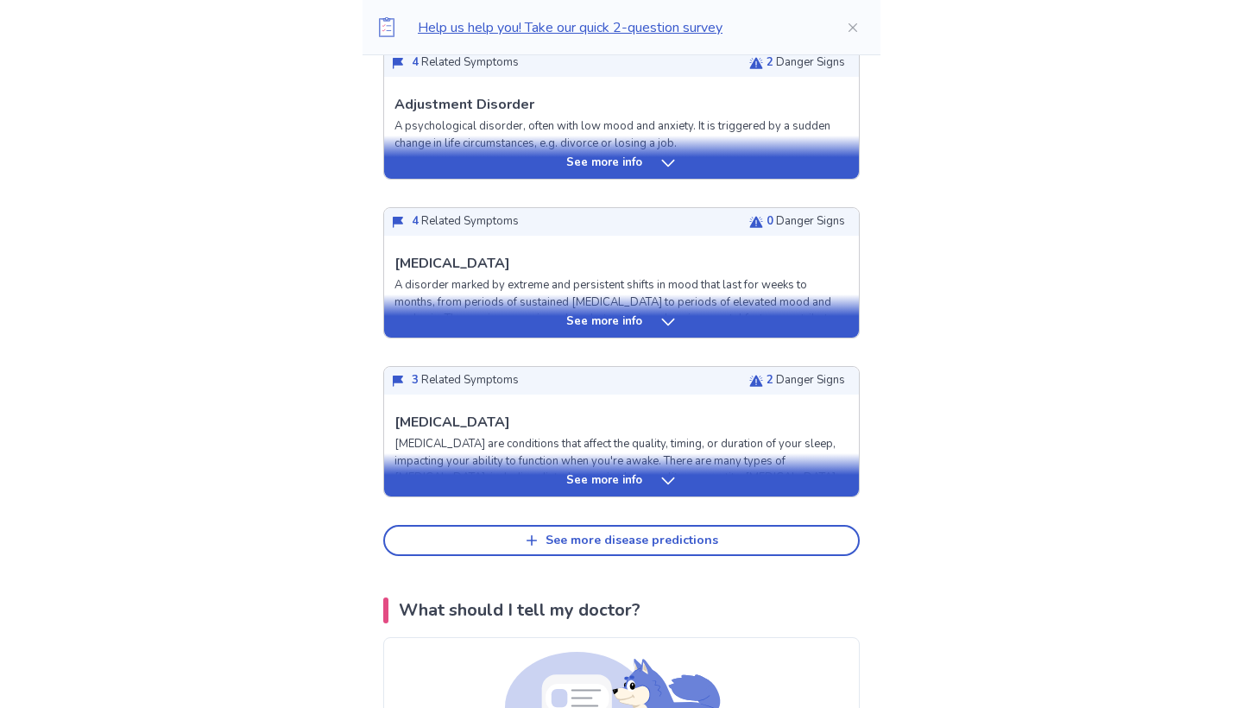
scroll to position [710, 0]
